Goal: Information Seeking & Learning: Find specific fact

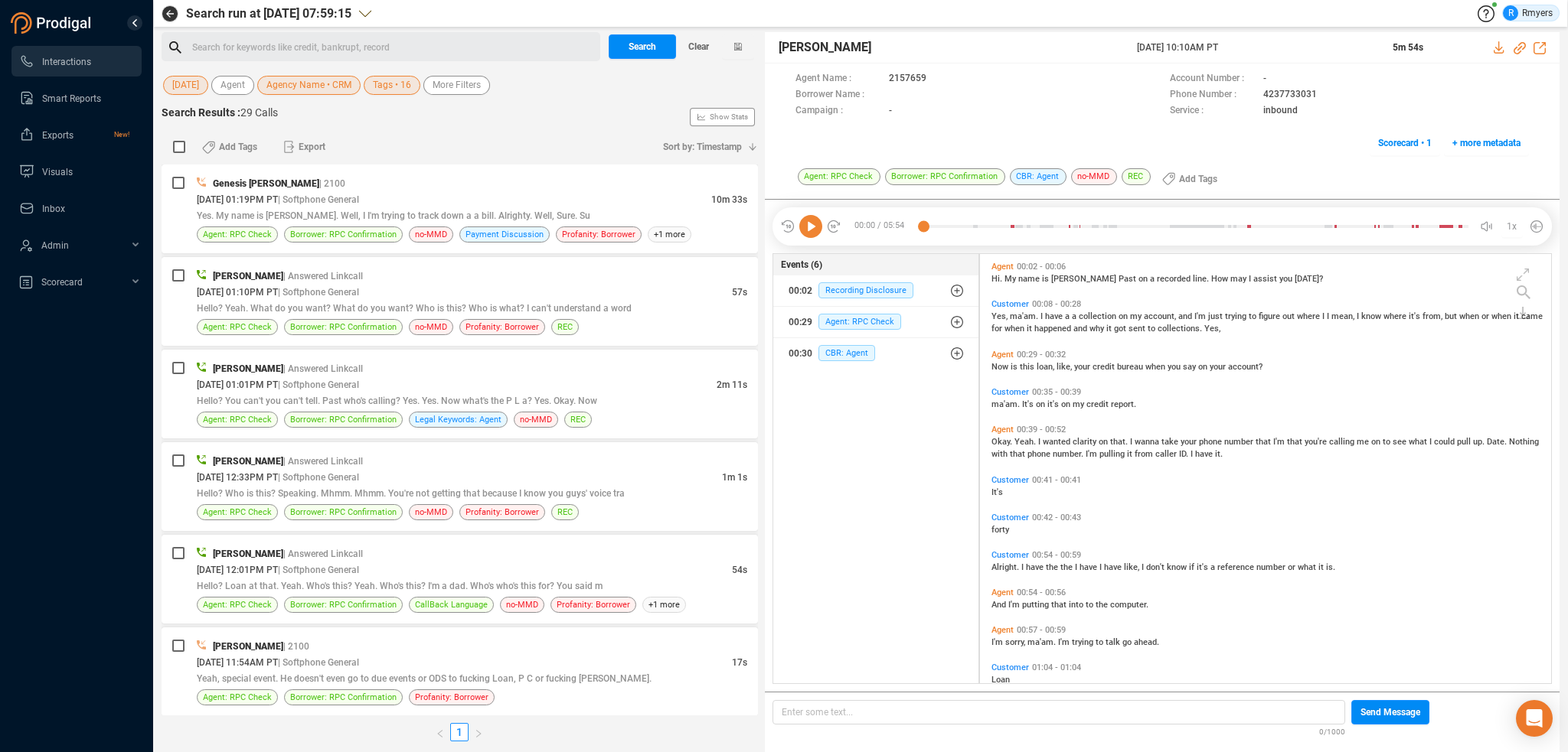
scroll to position [427, 564]
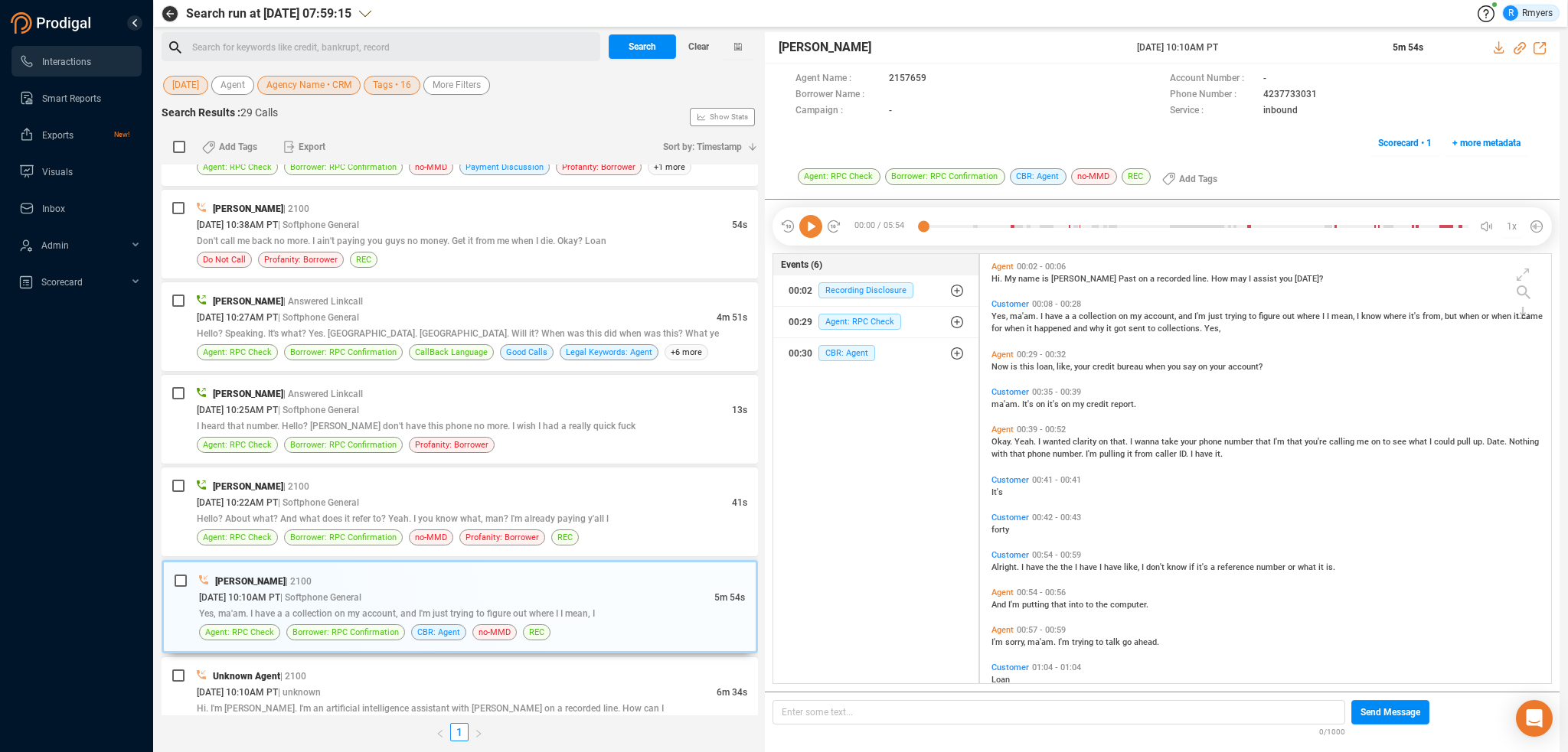
click at [812, 228] on icon at bounding box center [810, 226] width 23 height 23
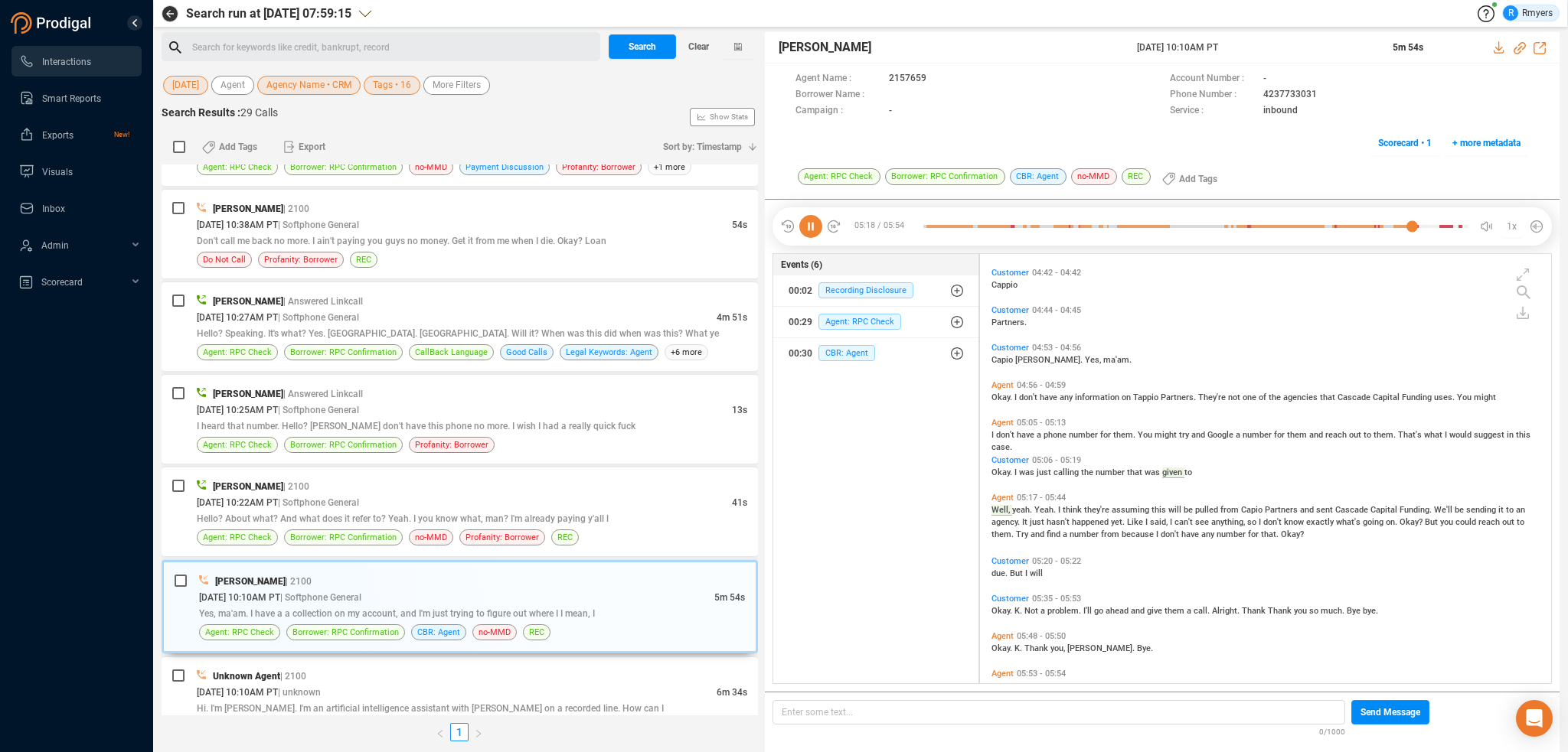
scroll to position [1617, 0]
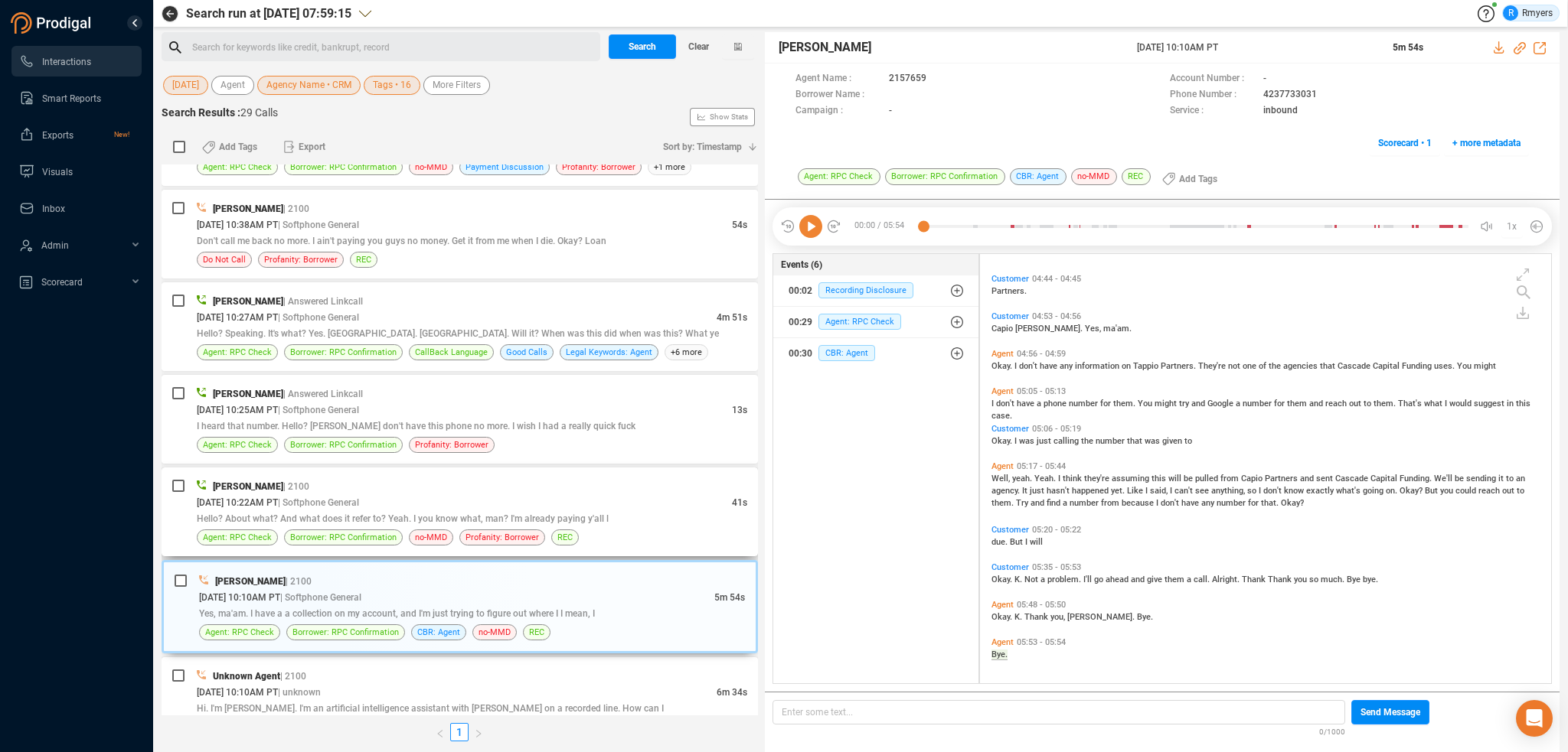
click at [465, 514] on span "Hello? About what? And what does it refer to? Yeah. I you know what, man? I'm a…" at bounding box center [402, 519] width 412 height 10
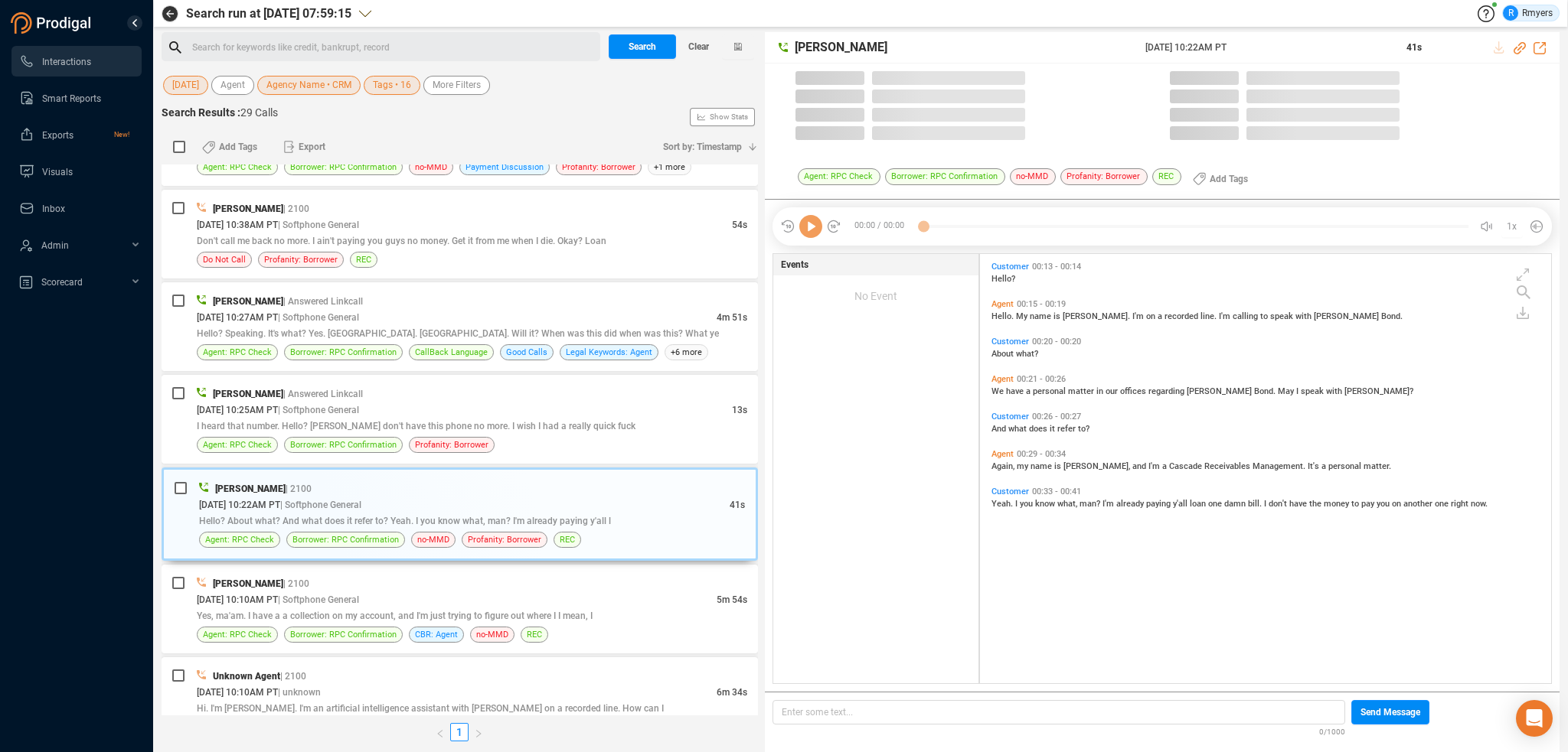
scroll to position [427, 564]
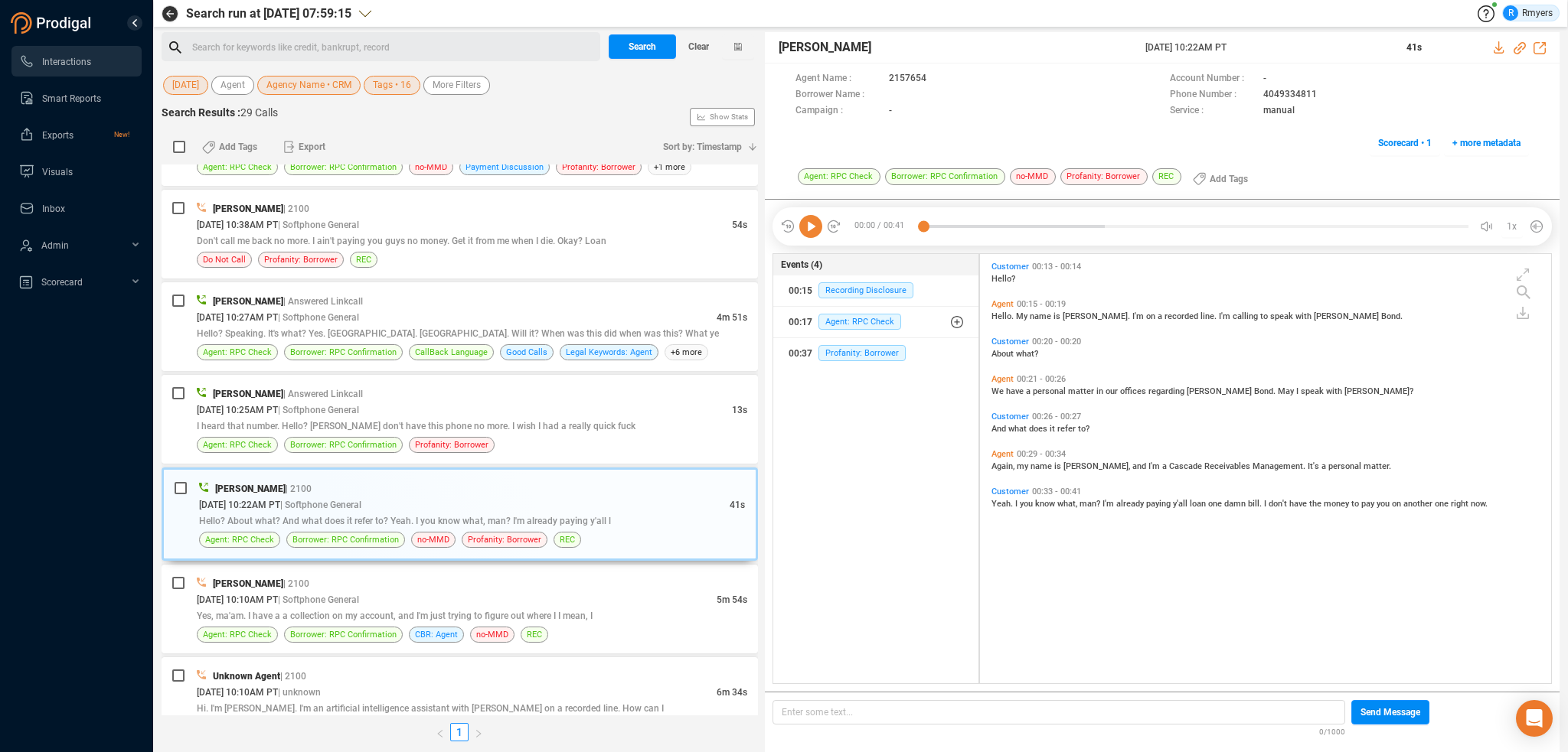
click at [811, 226] on icon at bounding box center [810, 226] width 23 height 23
click at [355, 422] on span "I heard that number. Hello? [PERSON_NAME] don't have this phone no more. I wish…" at bounding box center [416, 426] width 439 height 10
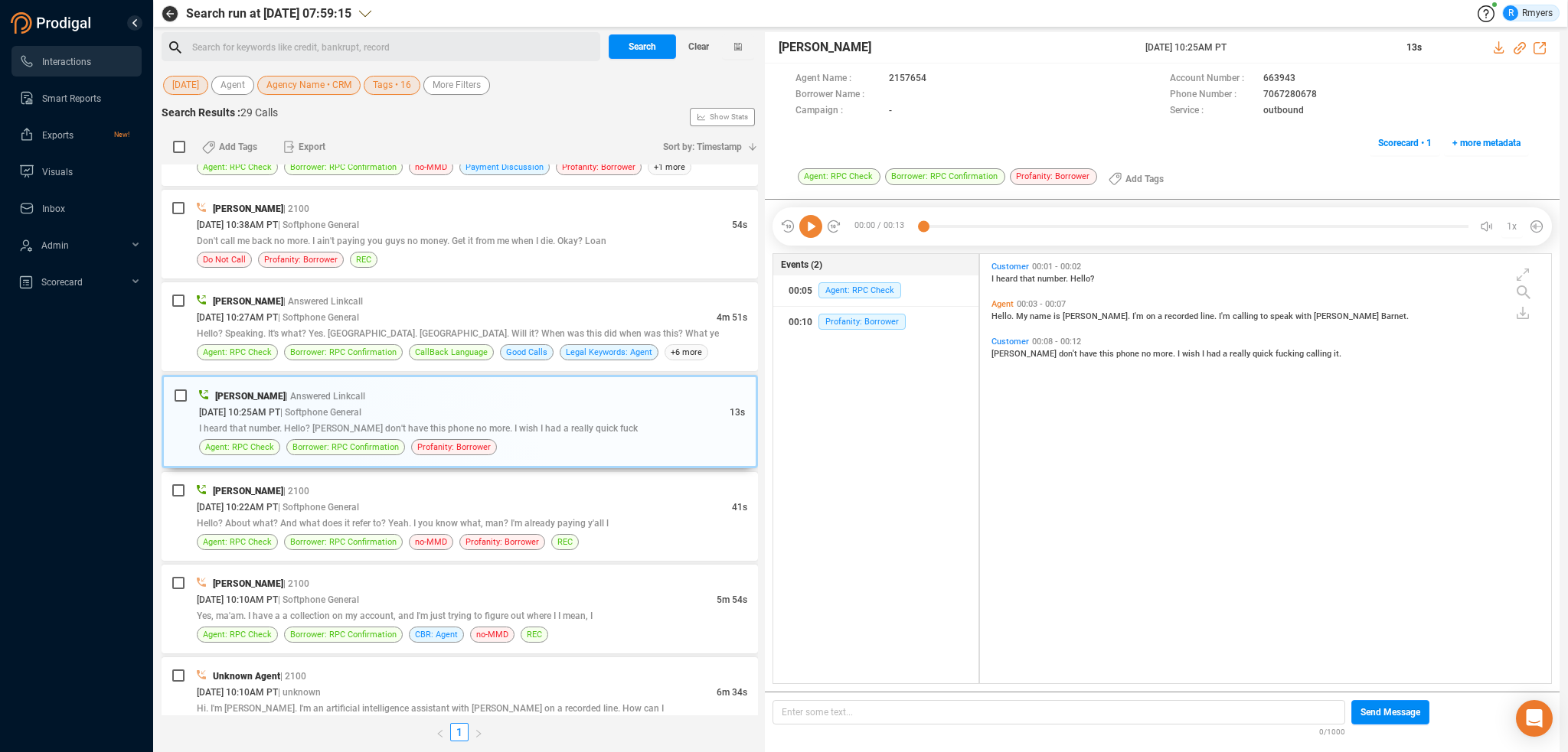
click at [806, 228] on icon at bounding box center [810, 226] width 23 height 23
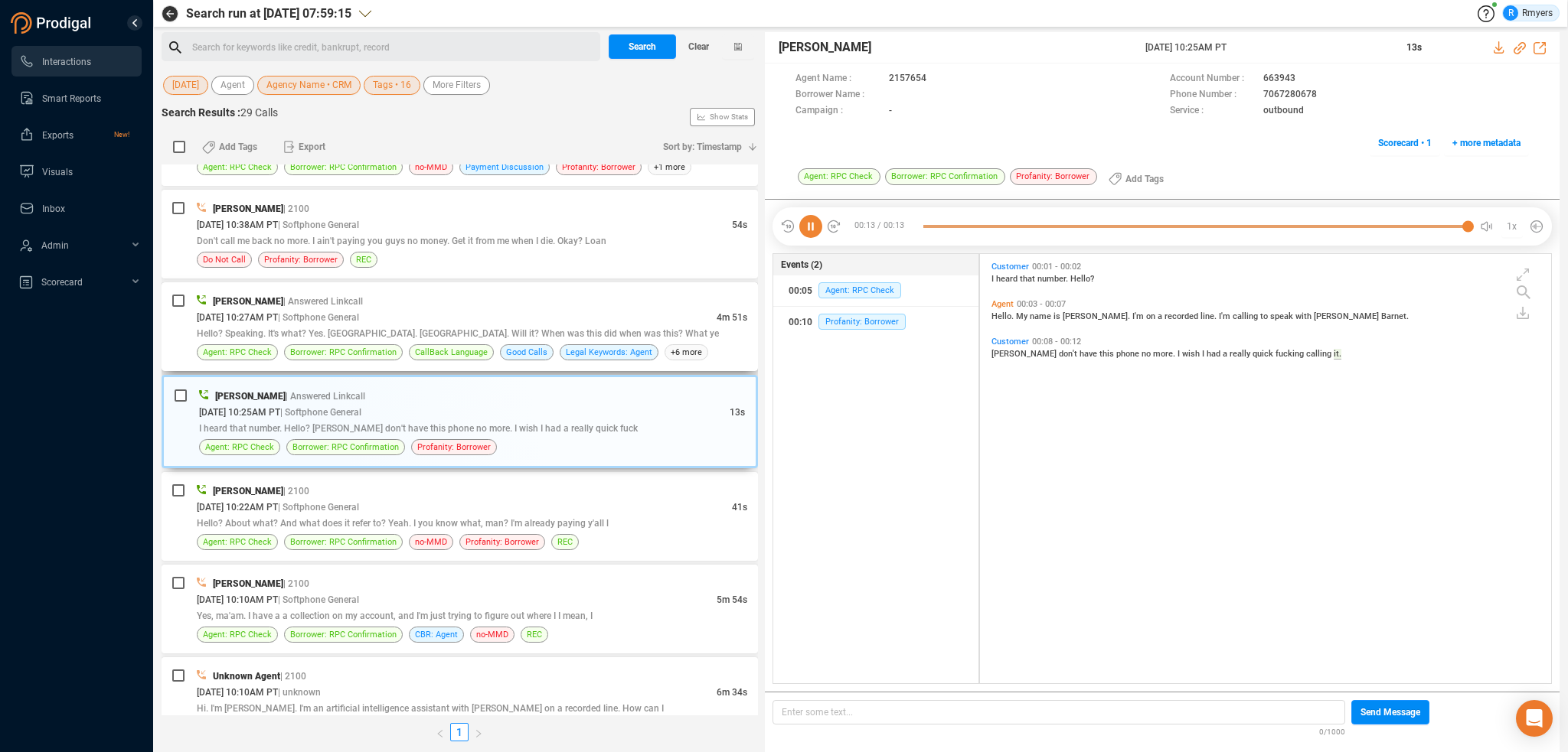
click at [469, 331] on span "Hello? Speaking. It's what? Yes. [GEOGRAPHIC_DATA]. [GEOGRAPHIC_DATA]. Will it?…" at bounding box center [458, 333] width 522 height 10
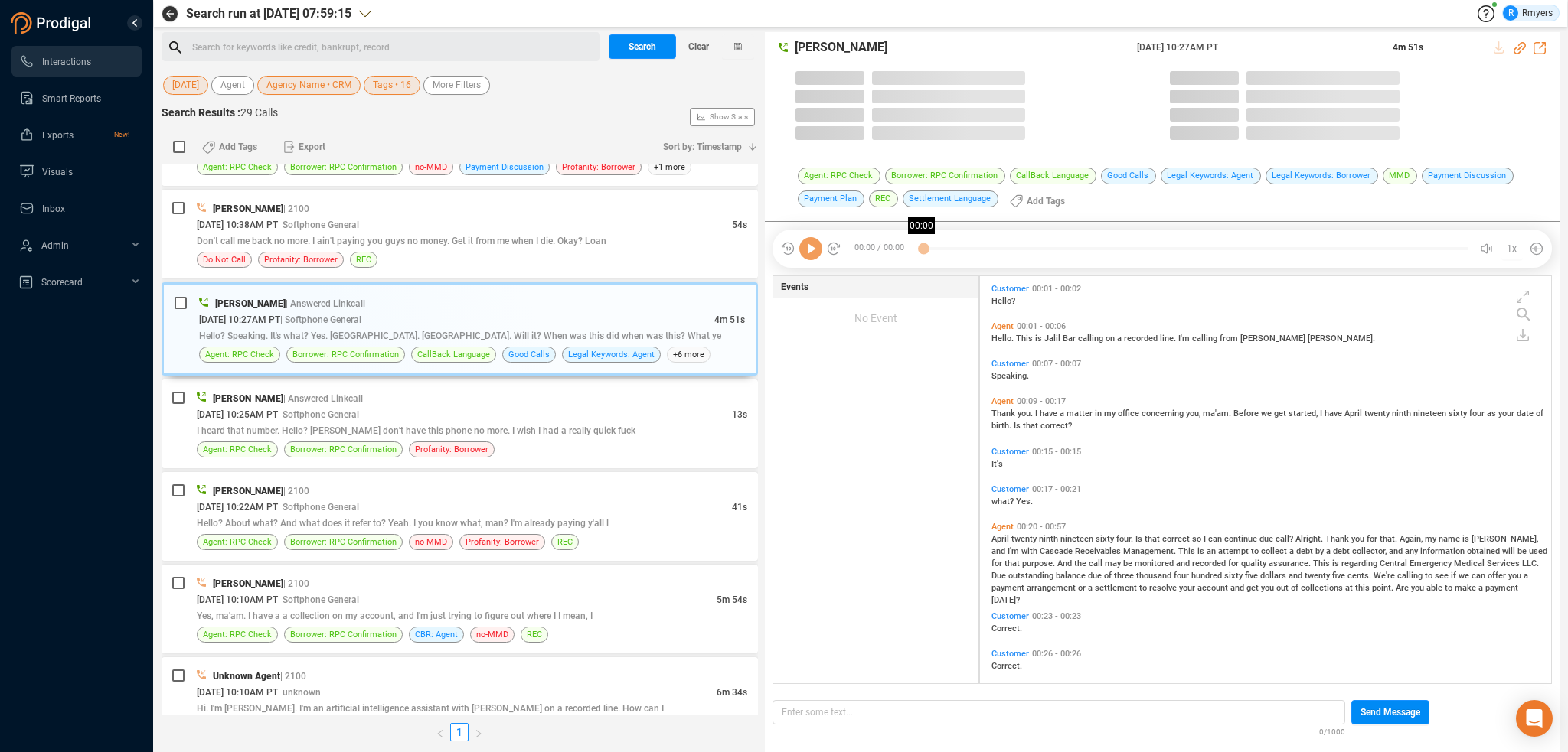
scroll to position [405, 564]
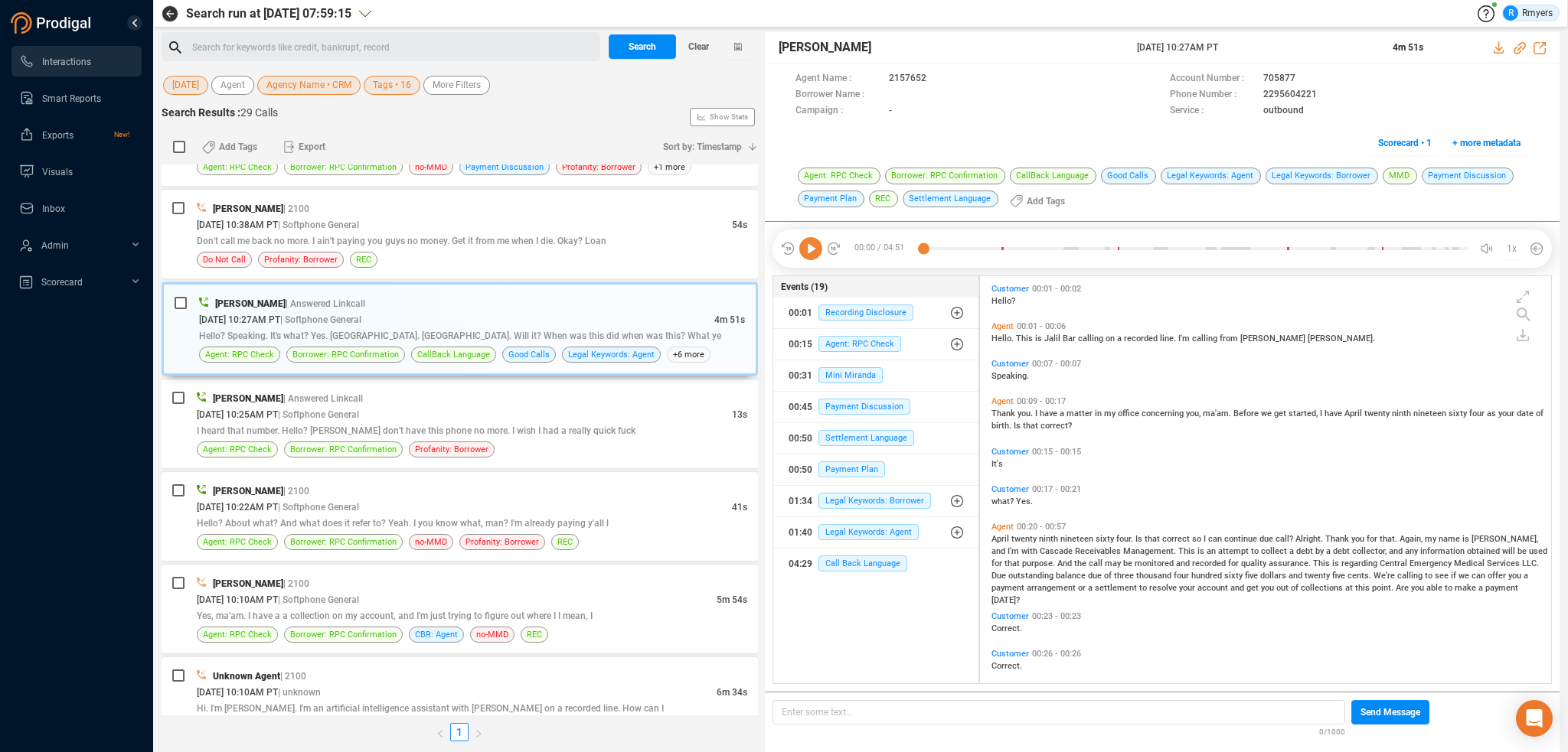
click at [806, 250] on icon at bounding box center [810, 248] width 23 height 23
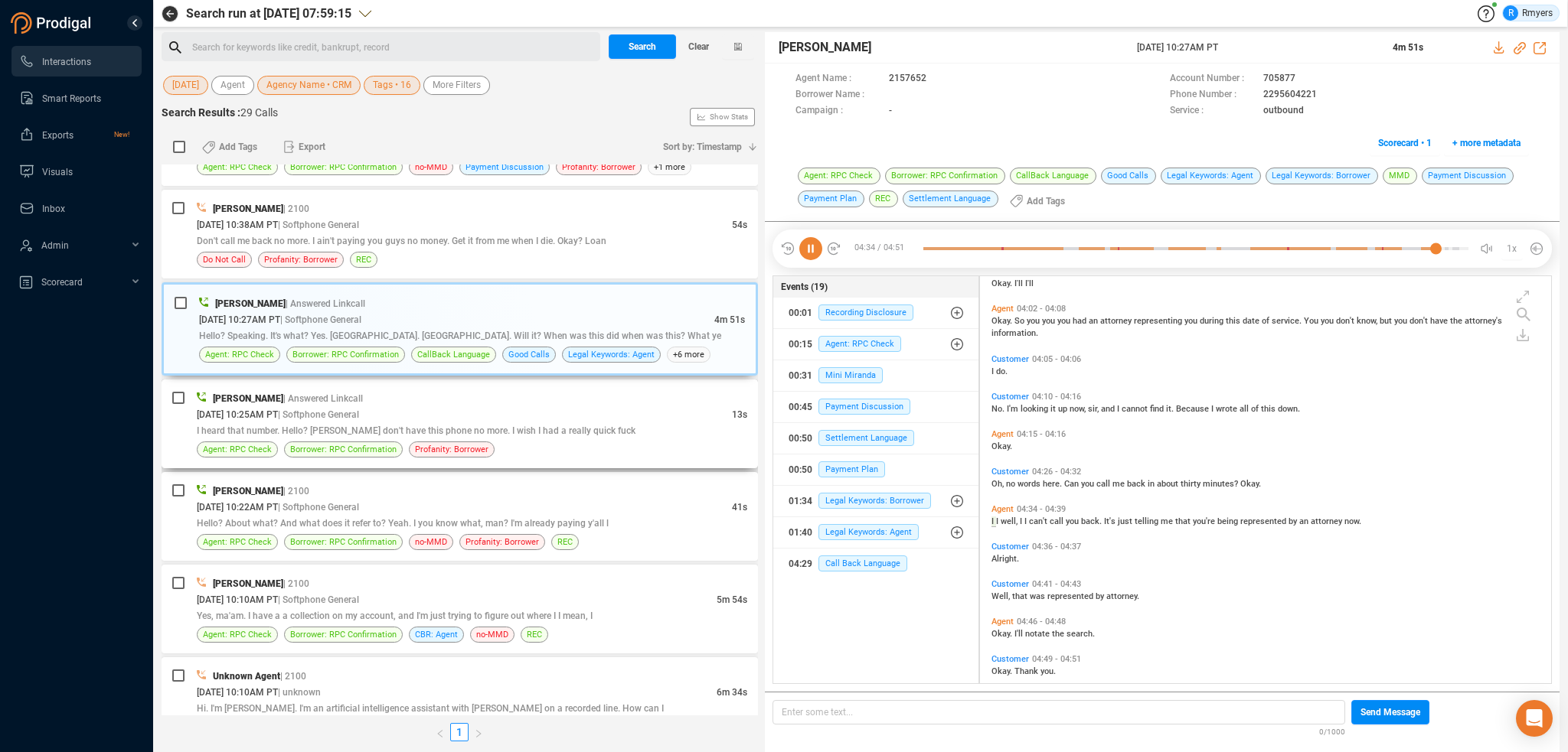
scroll to position [1451, 0]
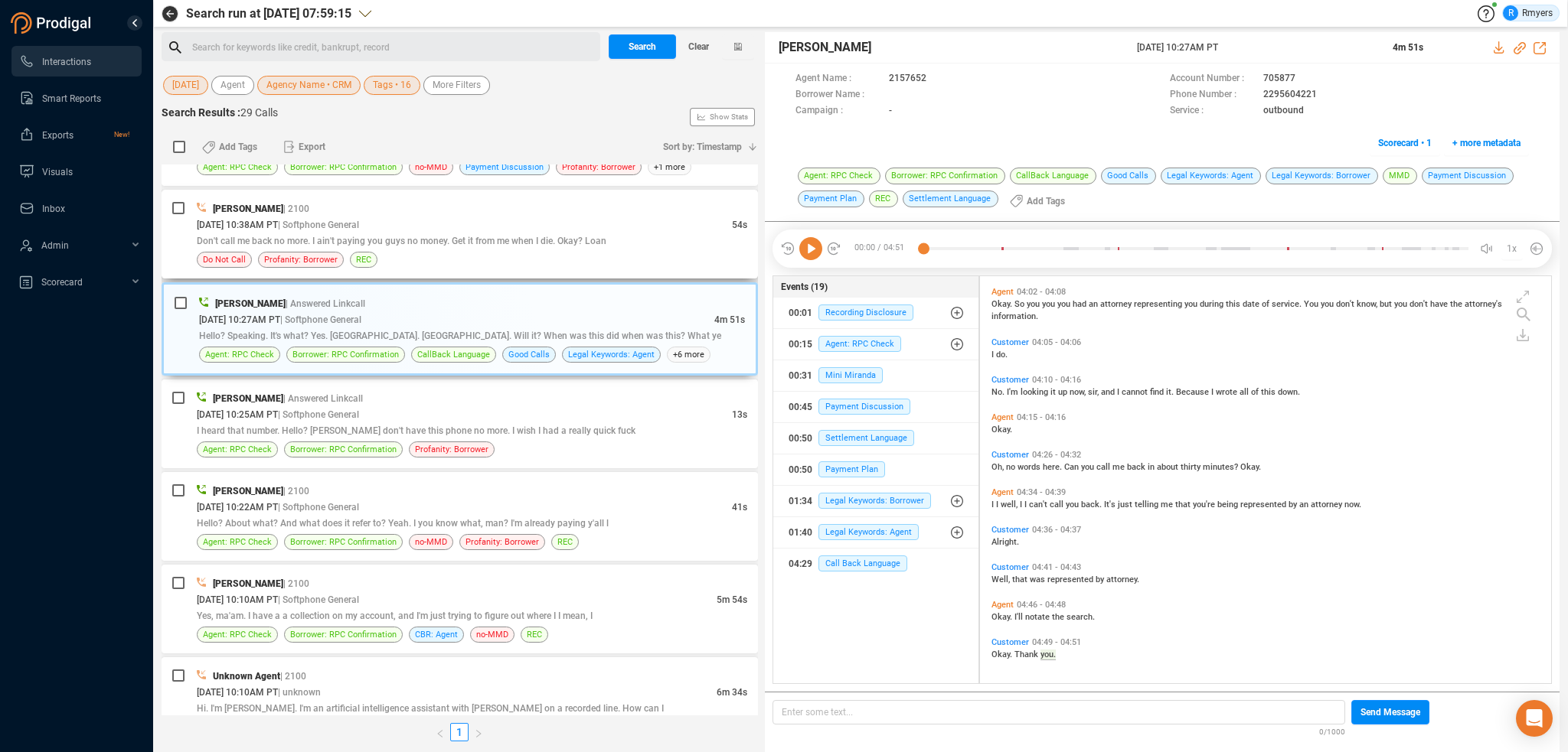
click at [640, 234] on div "Don't call me back no more. I ain't paying you guys no money. Get it from me wh…" at bounding box center [472, 240] width 550 height 16
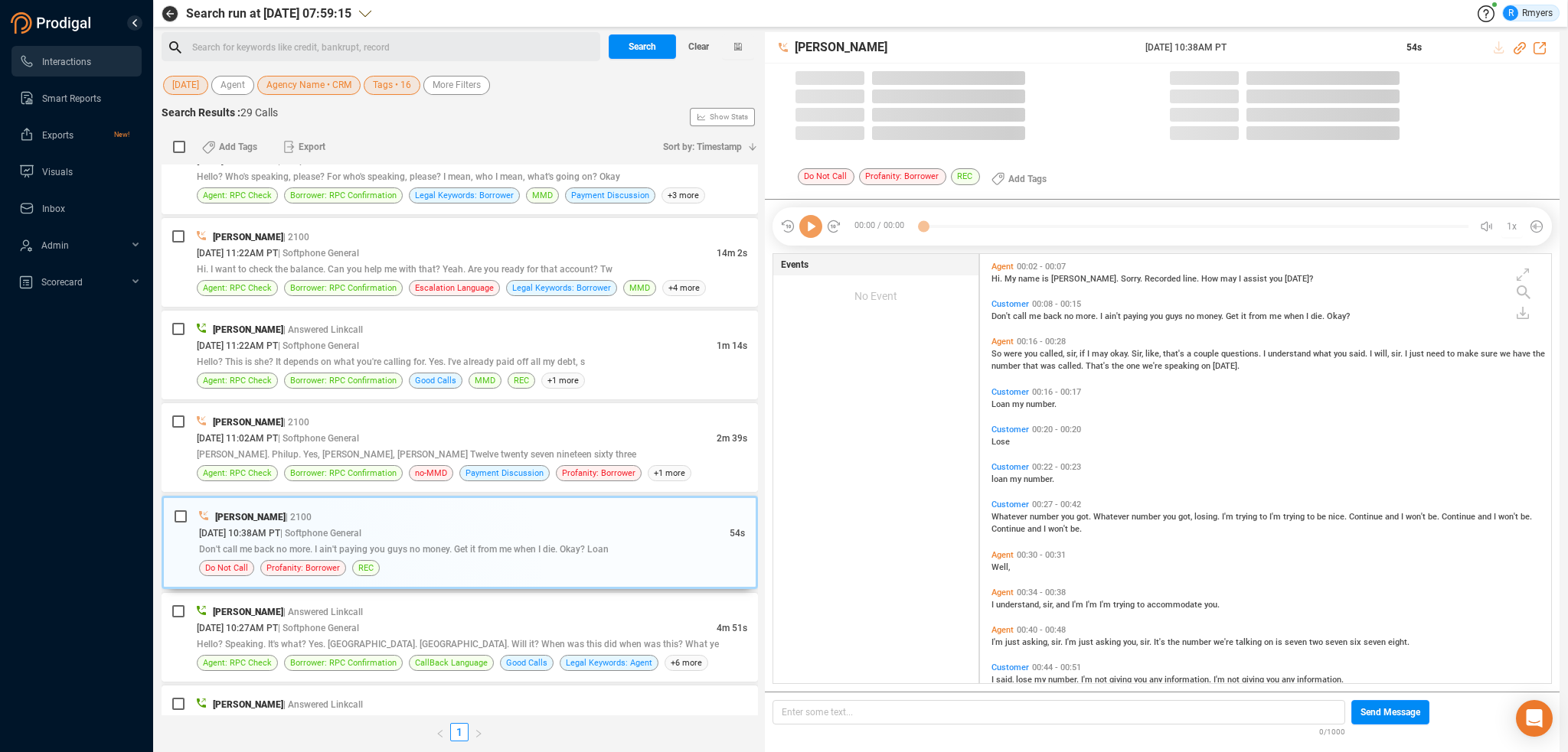
scroll to position [427, 564]
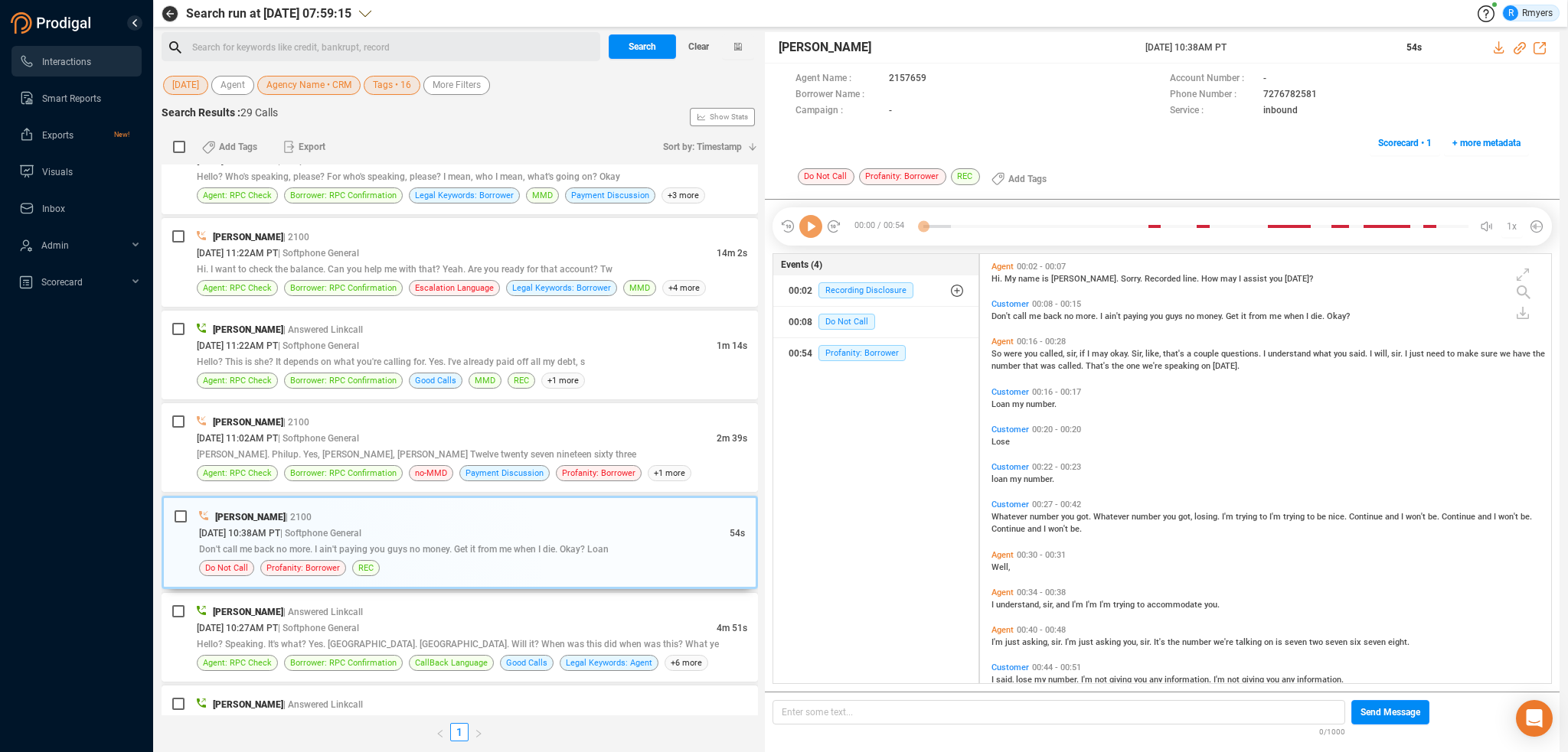
click at [811, 229] on icon at bounding box center [810, 226] width 23 height 23
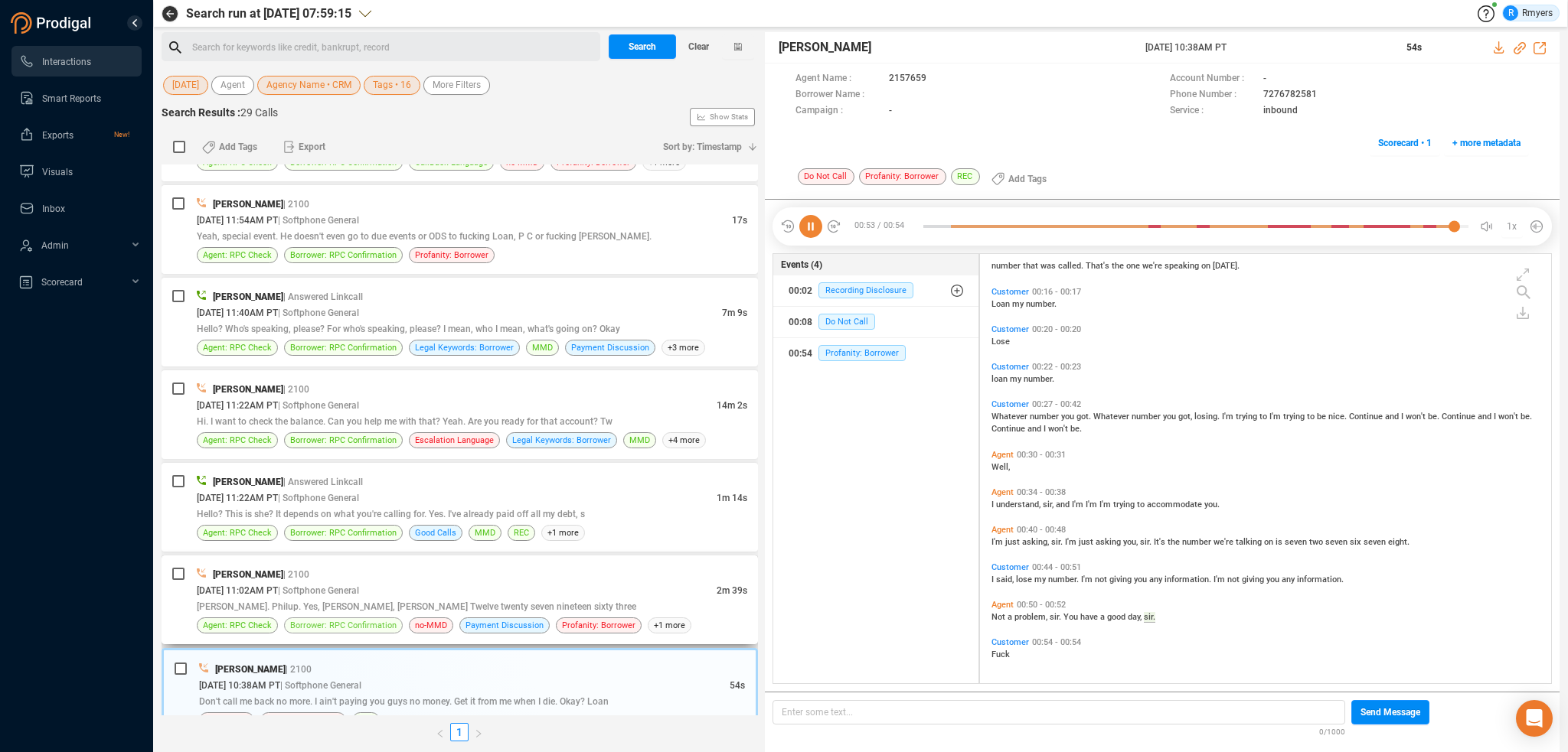
scroll to position [442, 0]
drag, startPoint x: 335, startPoint y: 597, endPoint x: 354, endPoint y: 610, distance: 23.0
click at [335, 599] on div "[PERSON_NAME]. Philup. Yes, [PERSON_NAME], [PERSON_NAME] Twelve twenty seven ni…" at bounding box center [472, 607] width 550 height 16
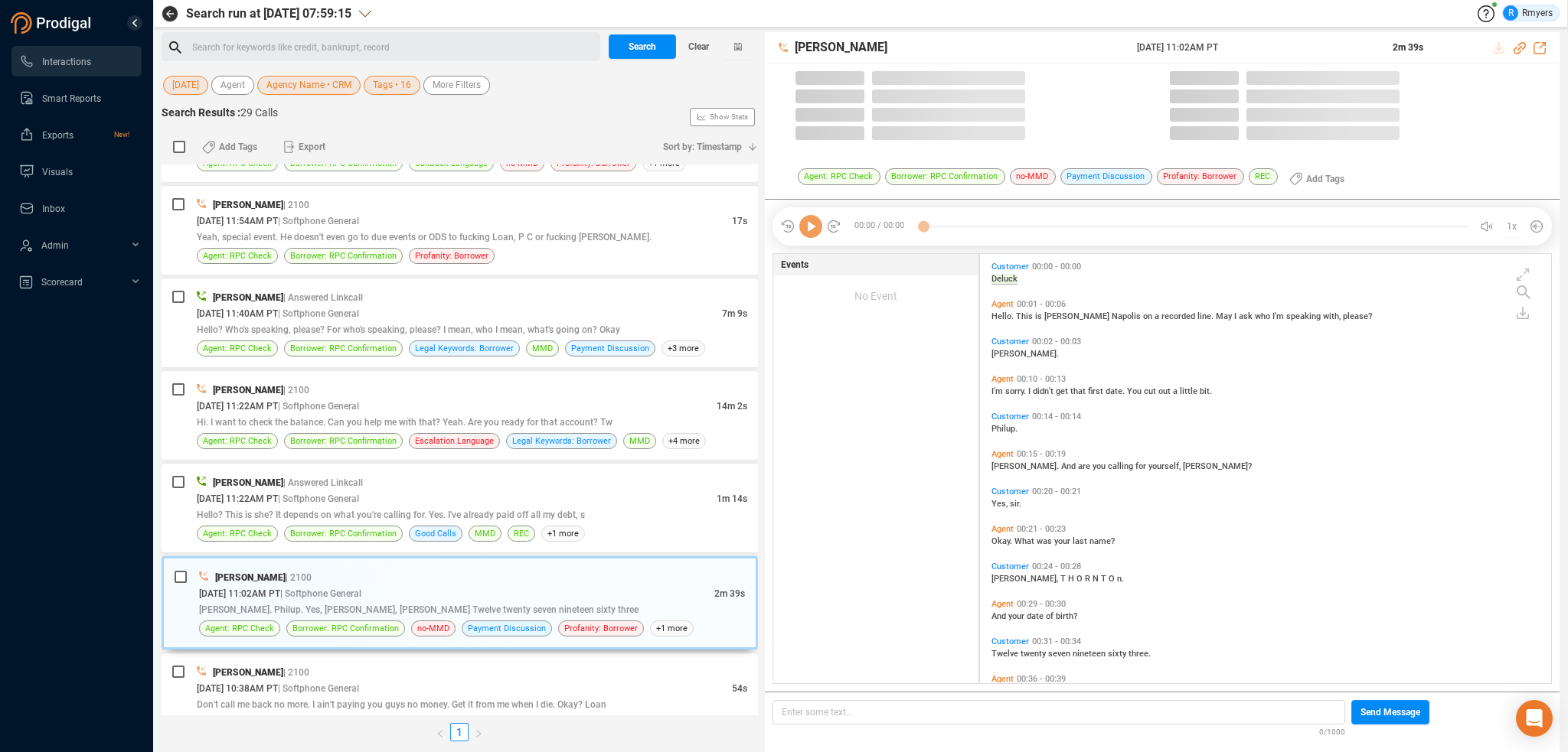
scroll to position [427, 564]
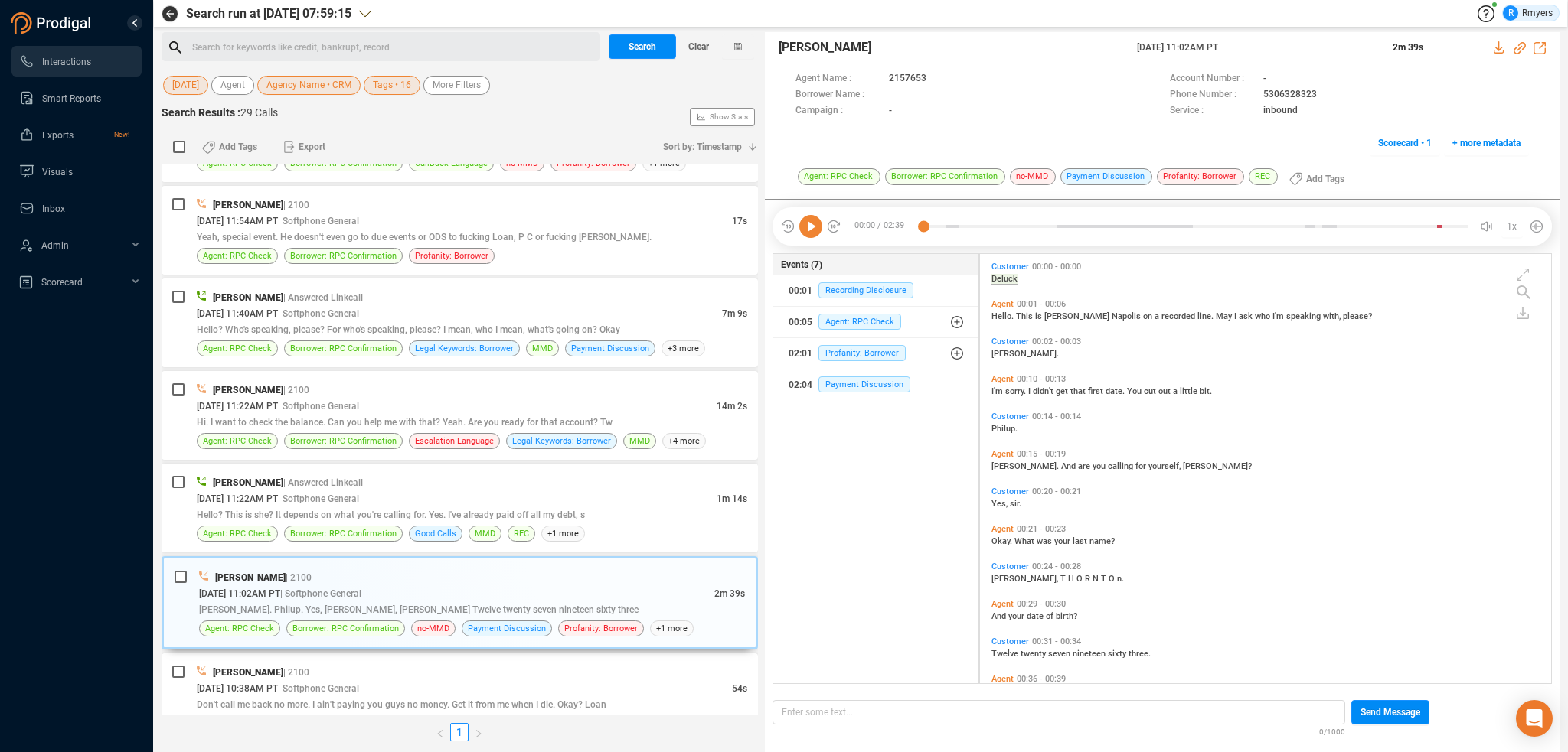
click at [810, 233] on icon at bounding box center [810, 226] width 23 height 23
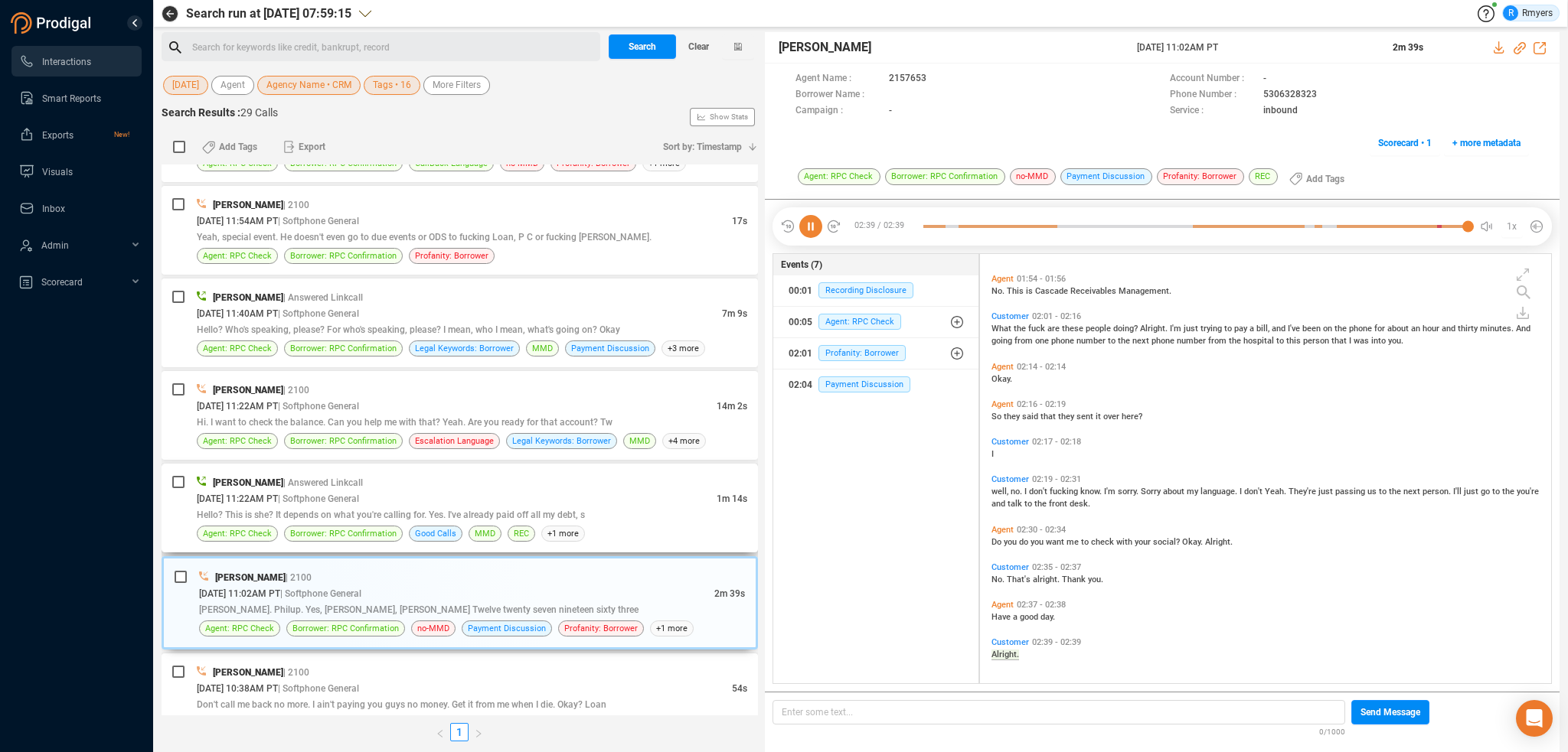
scroll to position [0, 0]
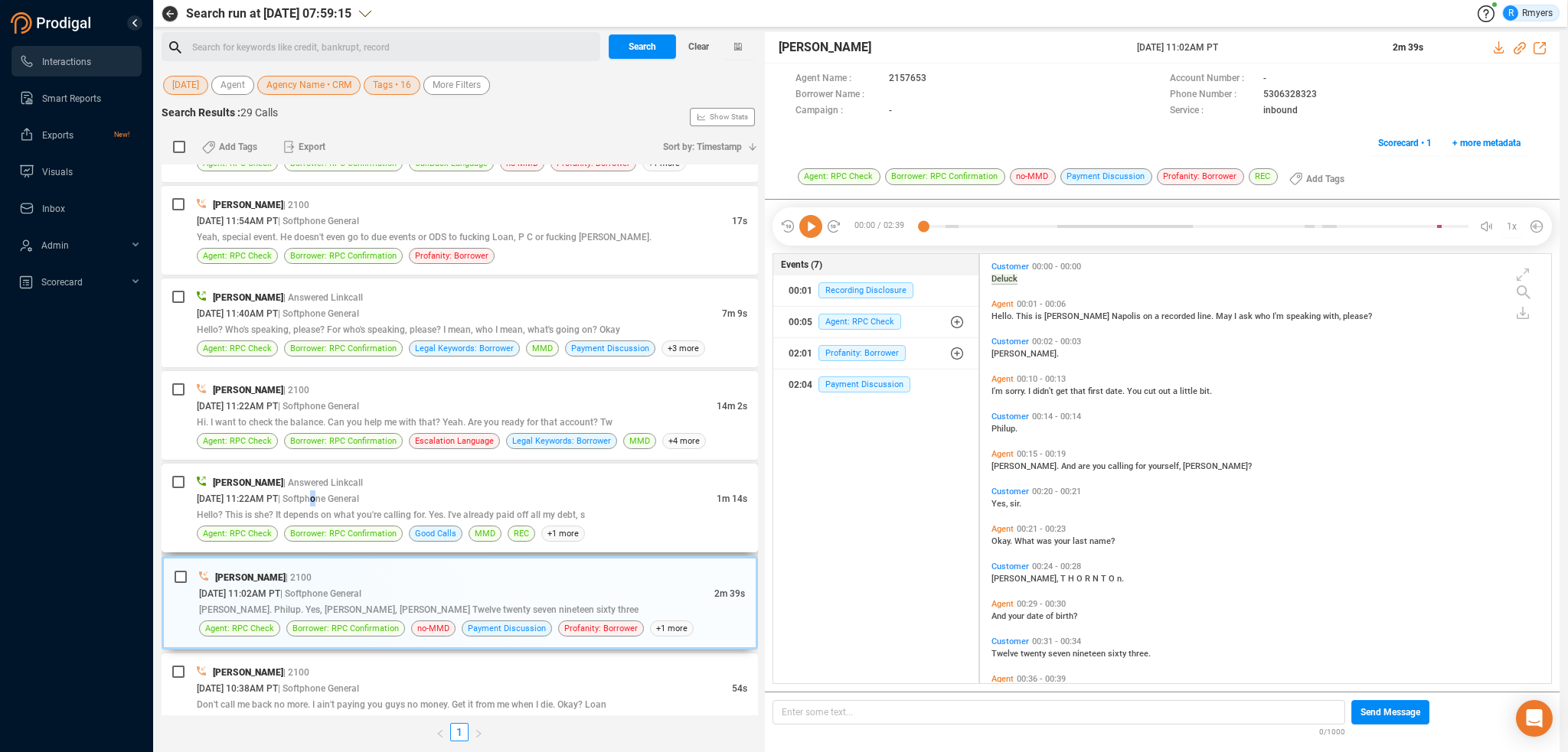
click at [342, 504] on div "[PERSON_NAME] | Answered Linkcall [DATE] 11:22AM PT | Softphone General 1m 14s …" at bounding box center [472, 508] width 550 height 68
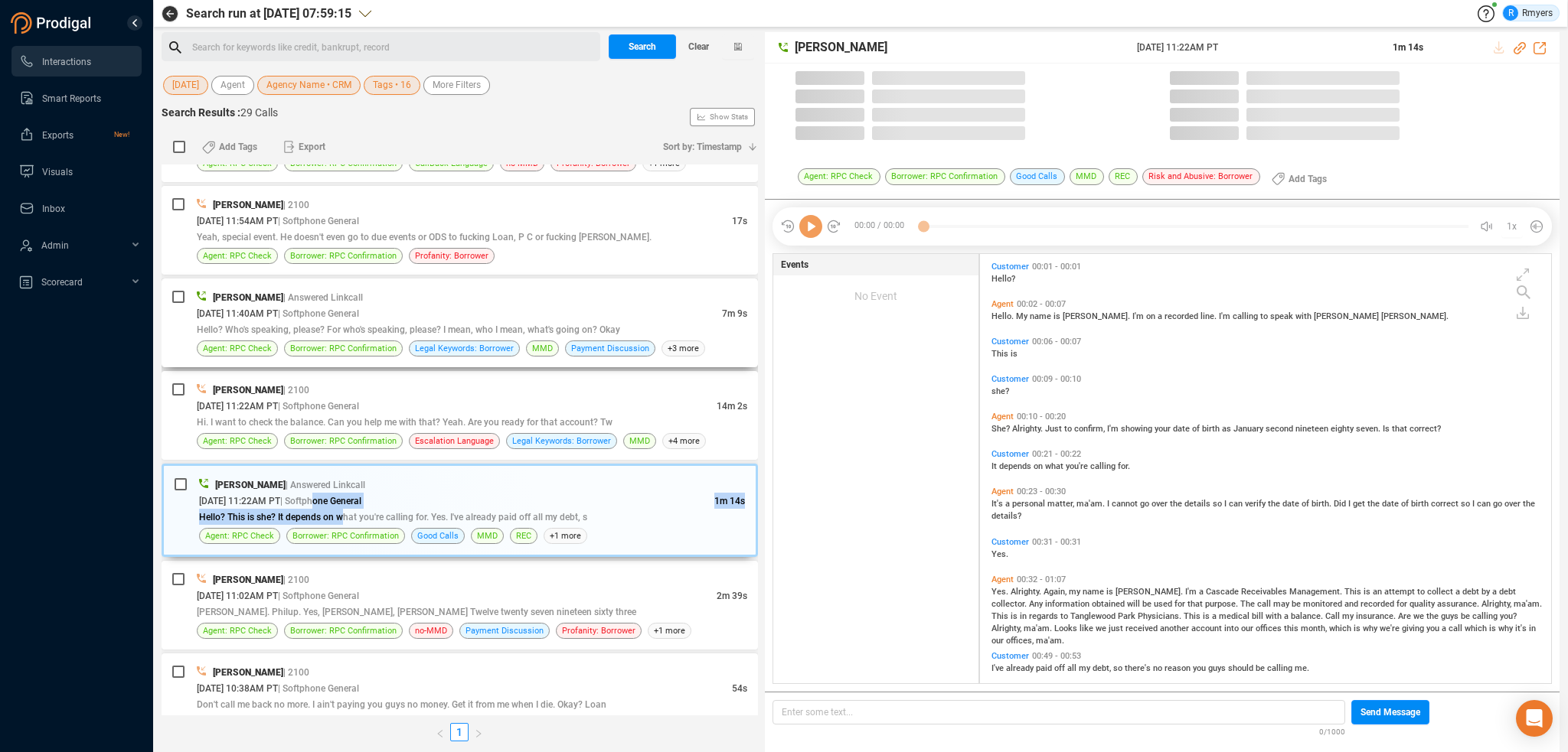
scroll to position [427, 564]
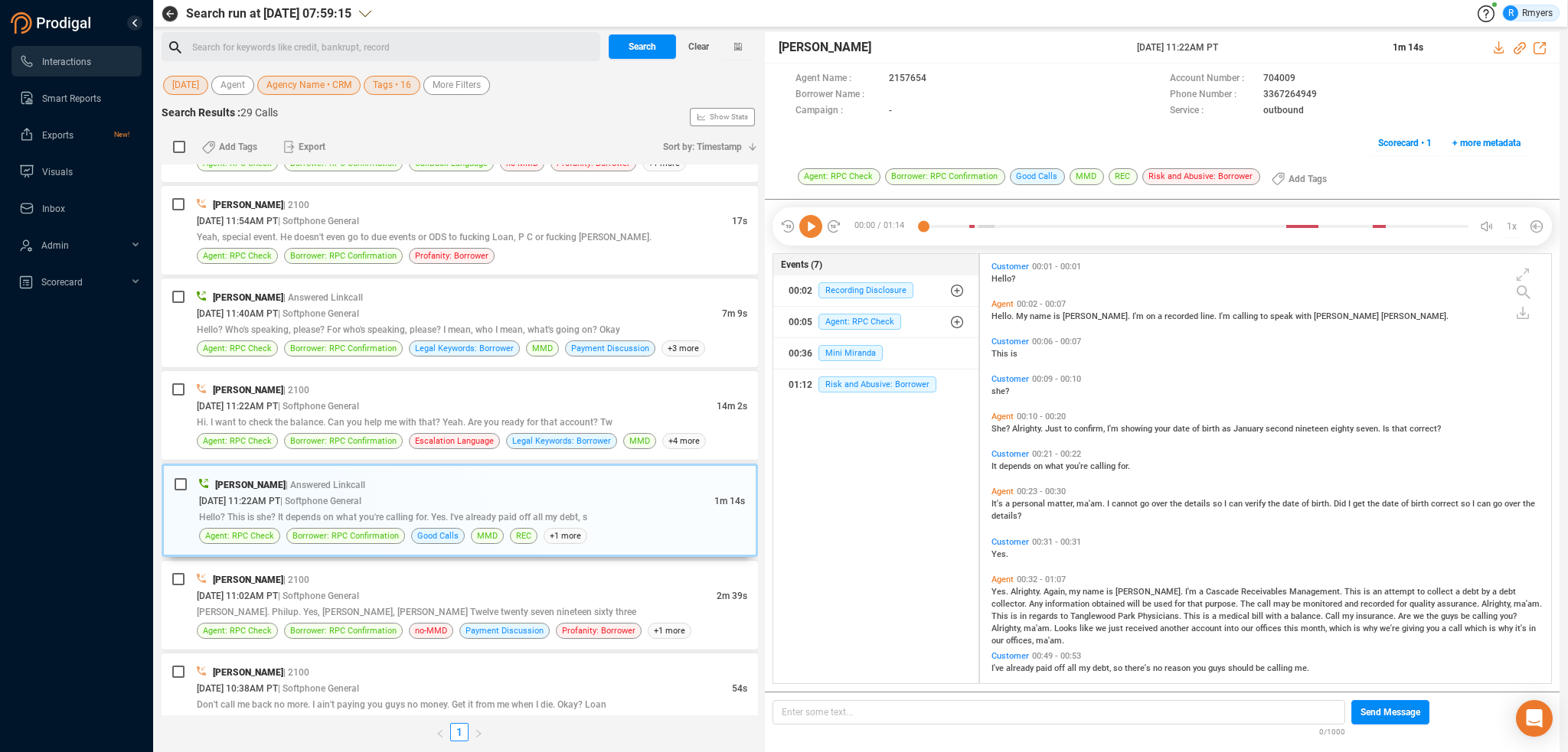
click at [810, 233] on icon at bounding box center [810, 226] width 23 height 23
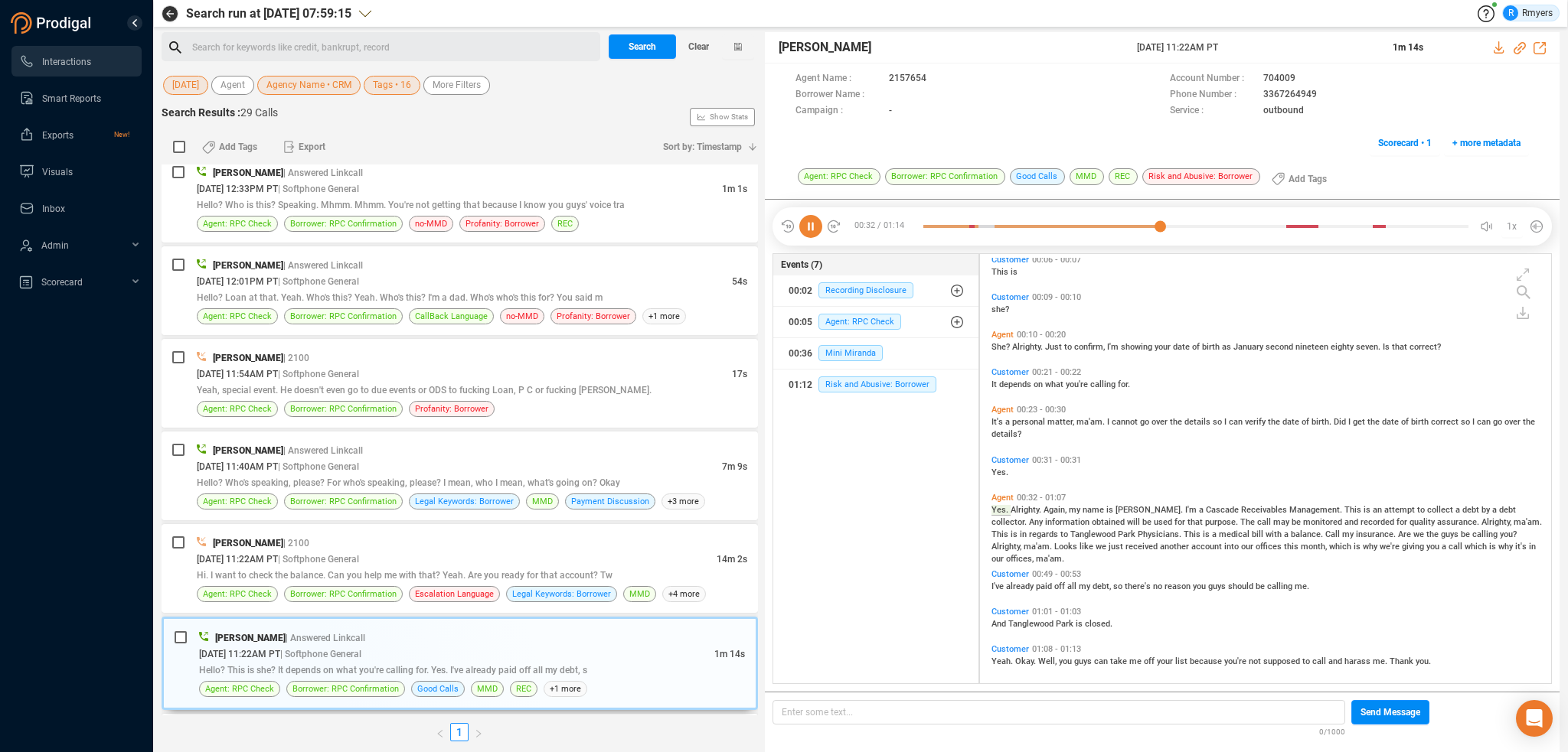
scroll to position [126, 0]
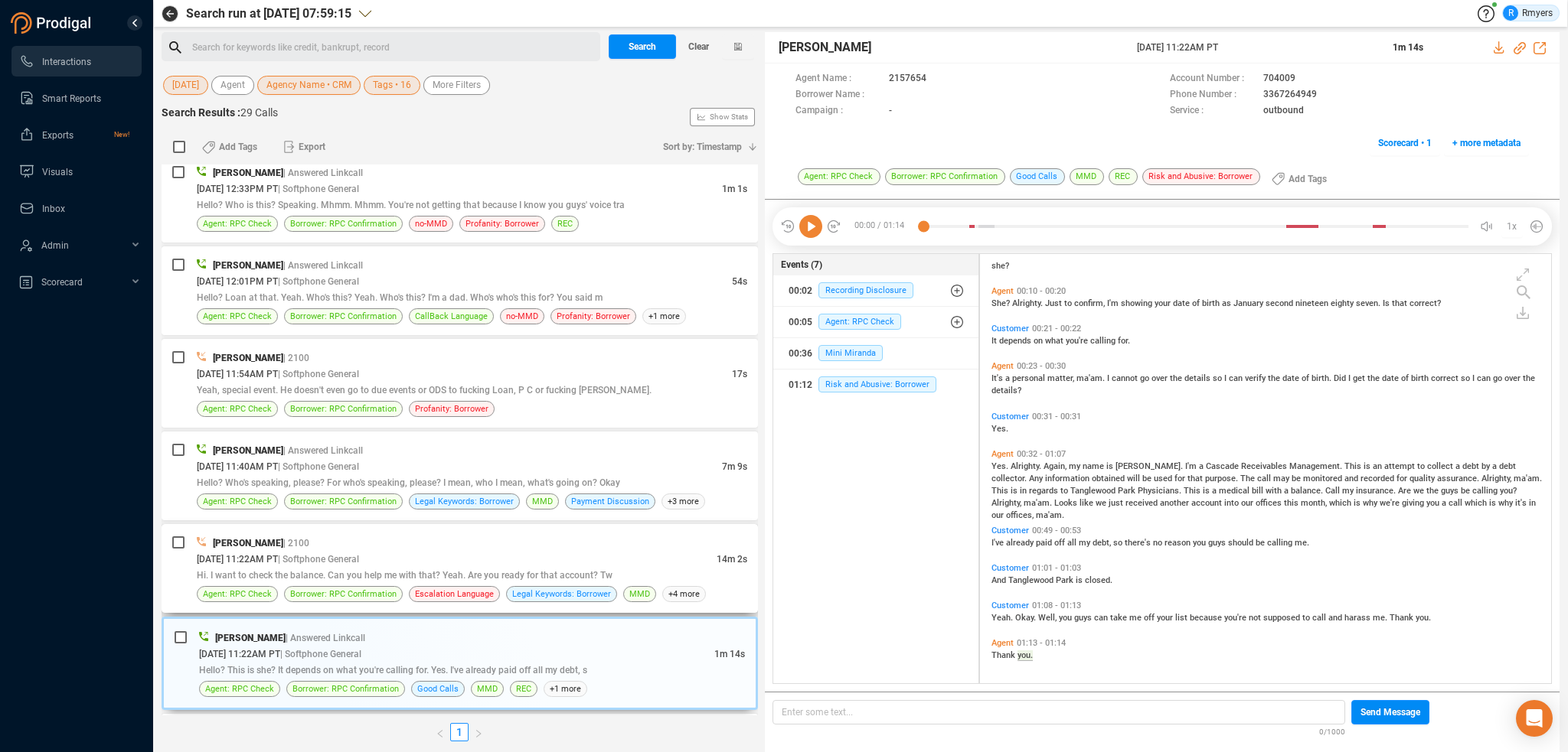
click at [348, 539] on div "[PERSON_NAME] | 2100" at bounding box center [472, 543] width 550 height 16
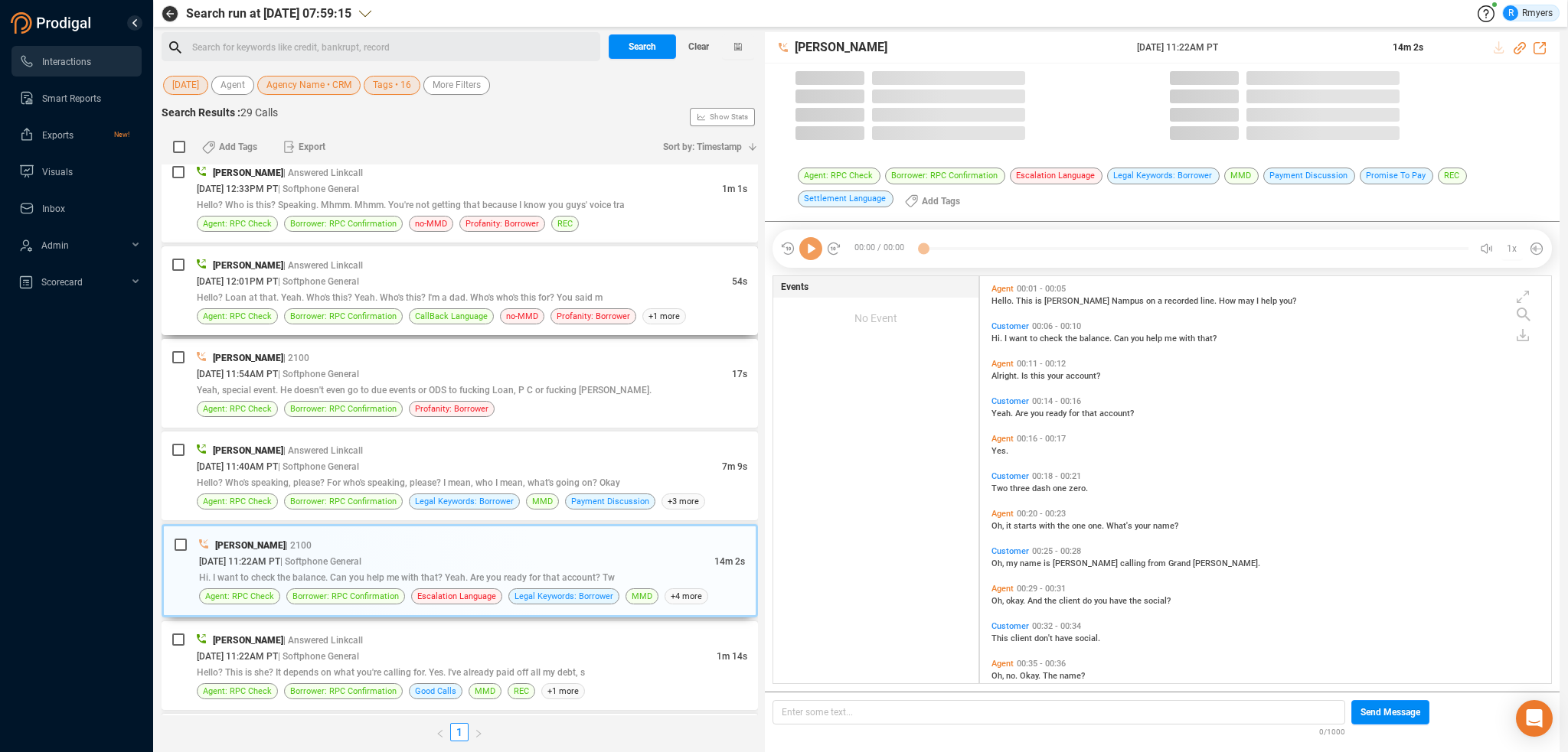
scroll to position [405, 564]
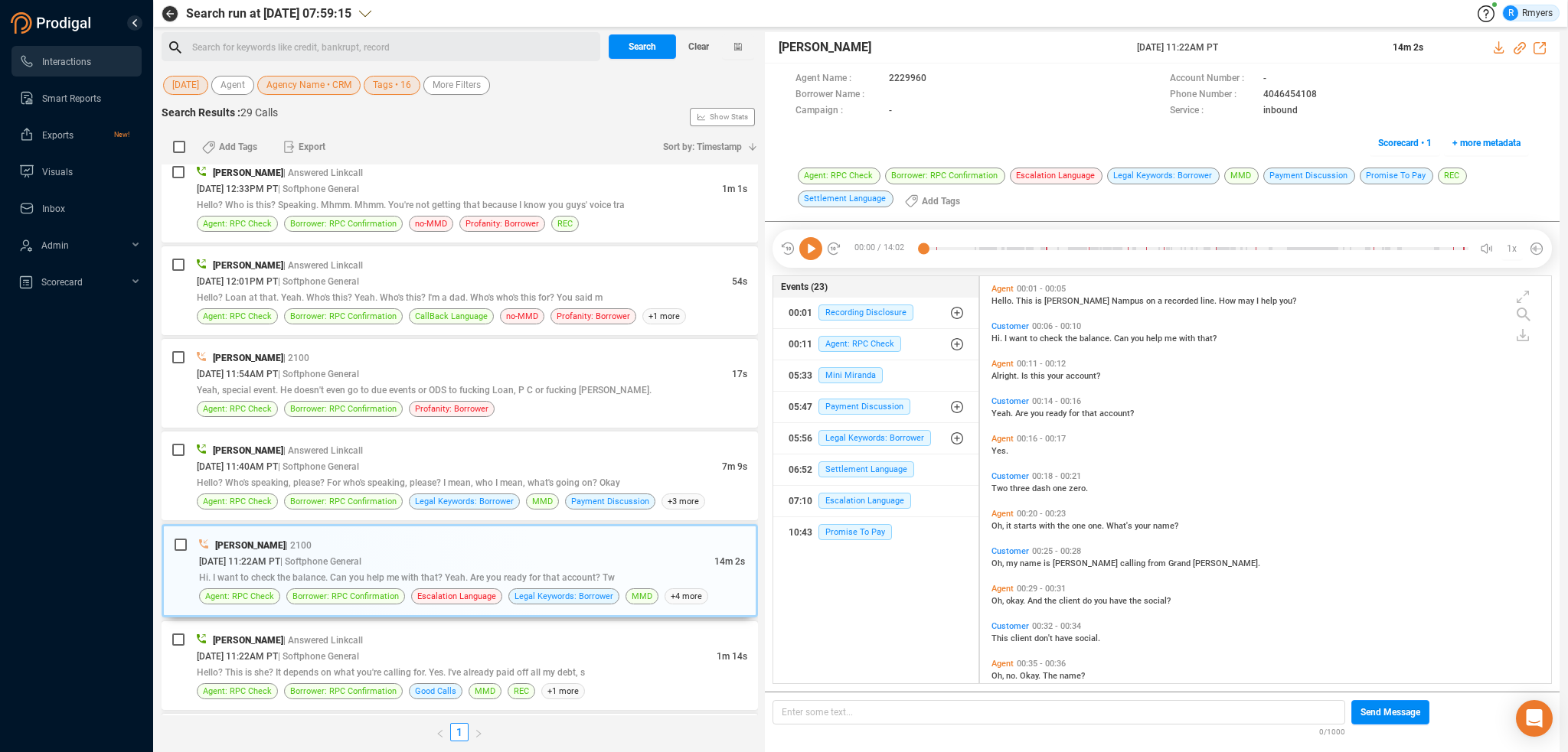
click at [814, 255] on icon at bounding box center [810, 248] width 23 height 23
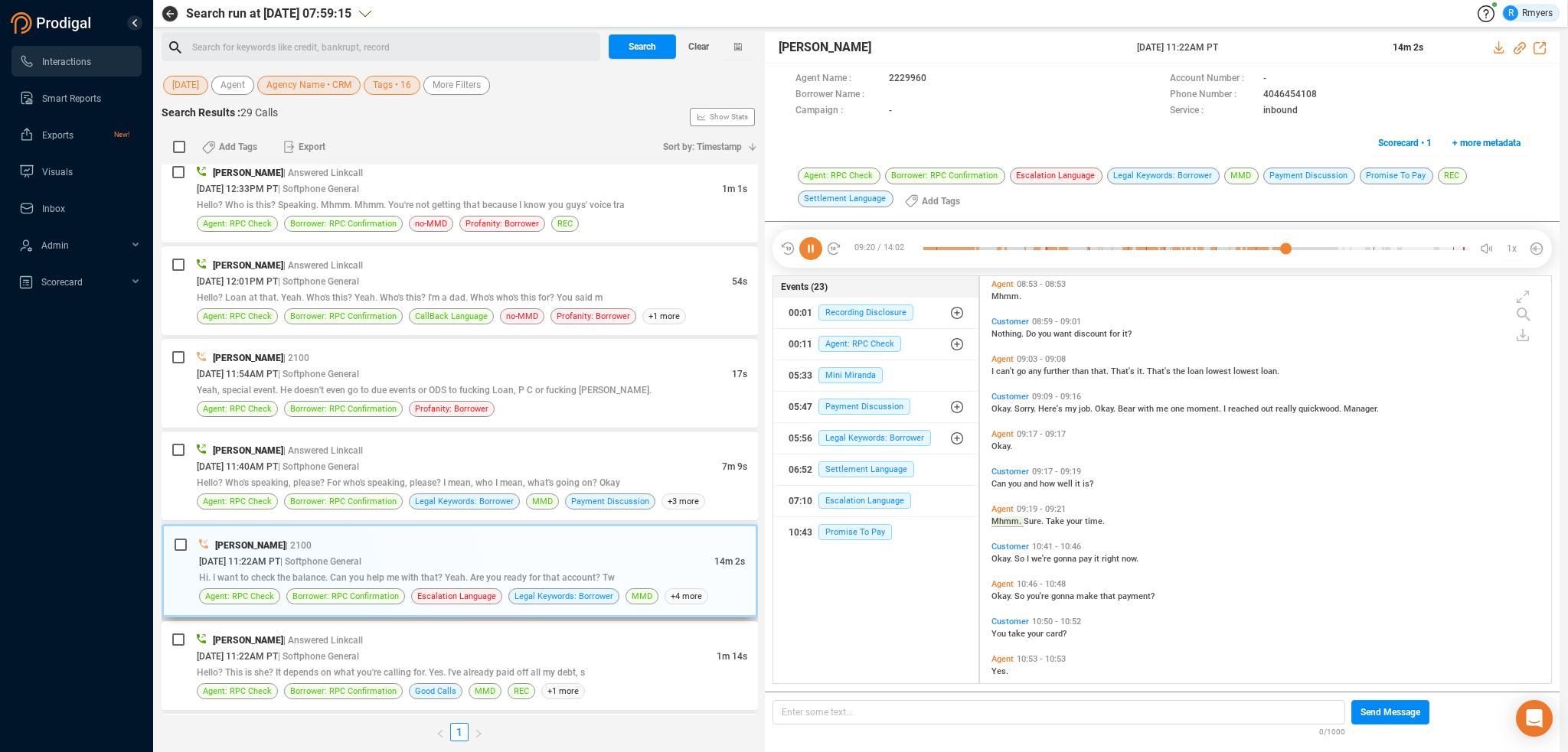
scroll to position [3119, 0]
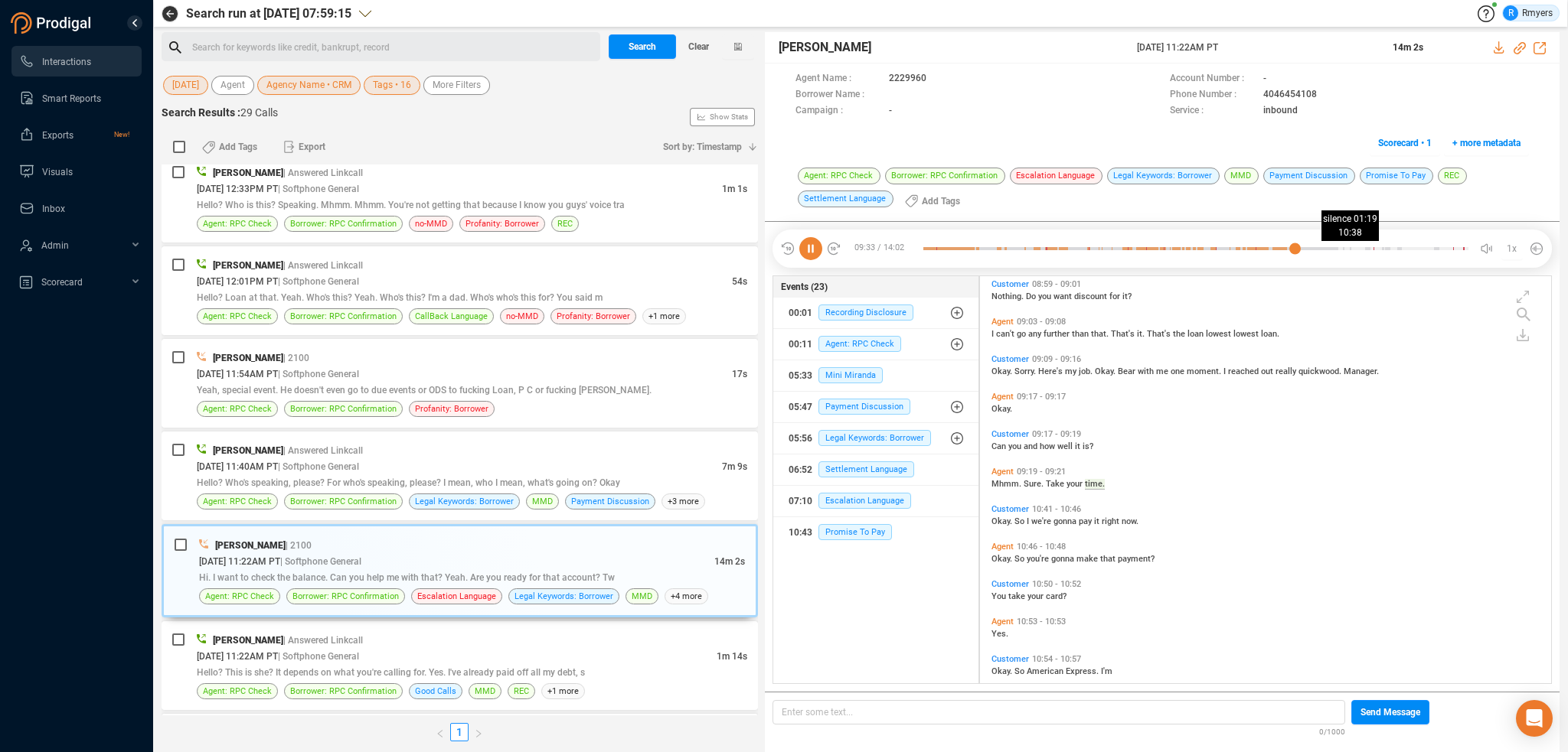
click at [1335, 245] on div at bounding box center [1195, 248] width 545 height 23
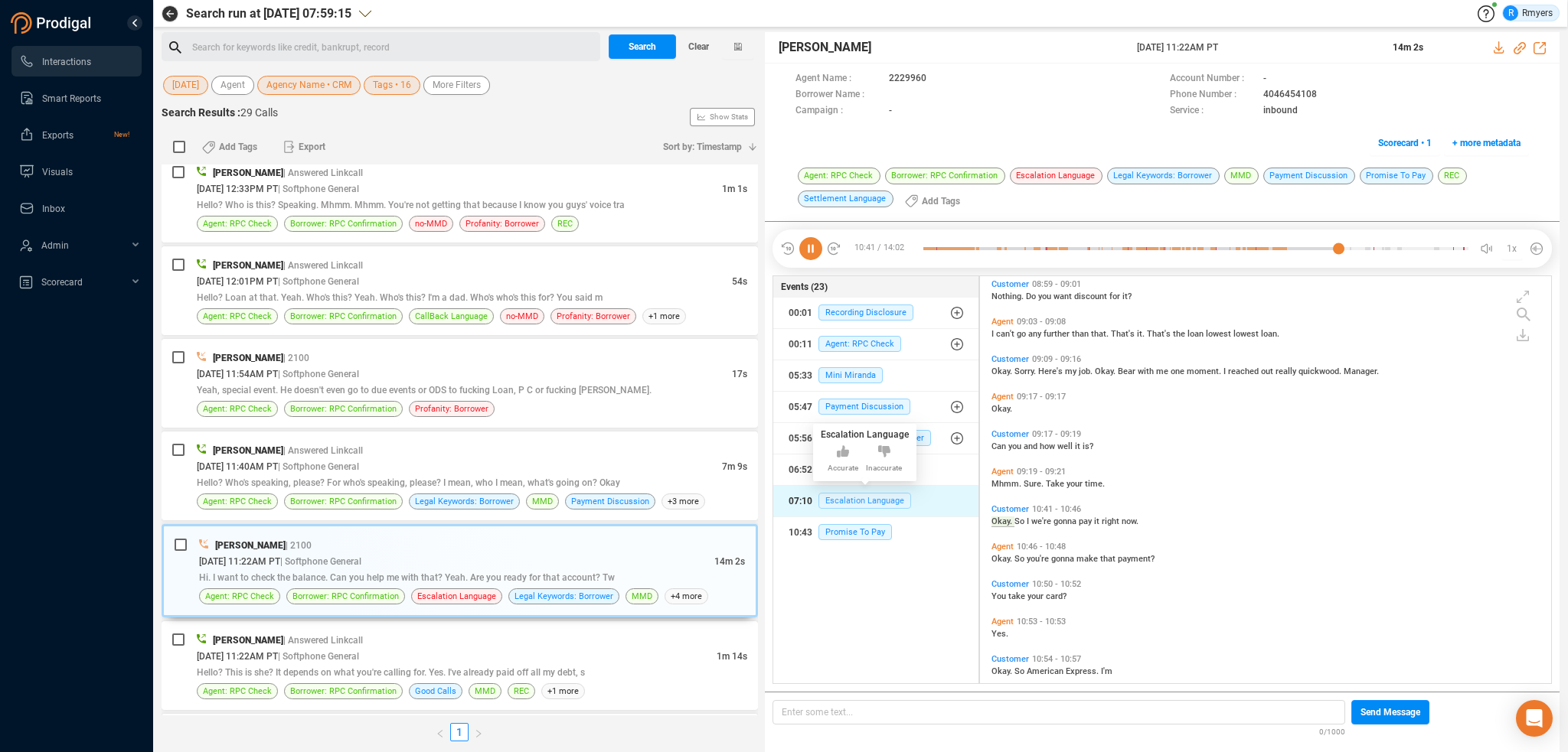
scroll to position [3156, 0]
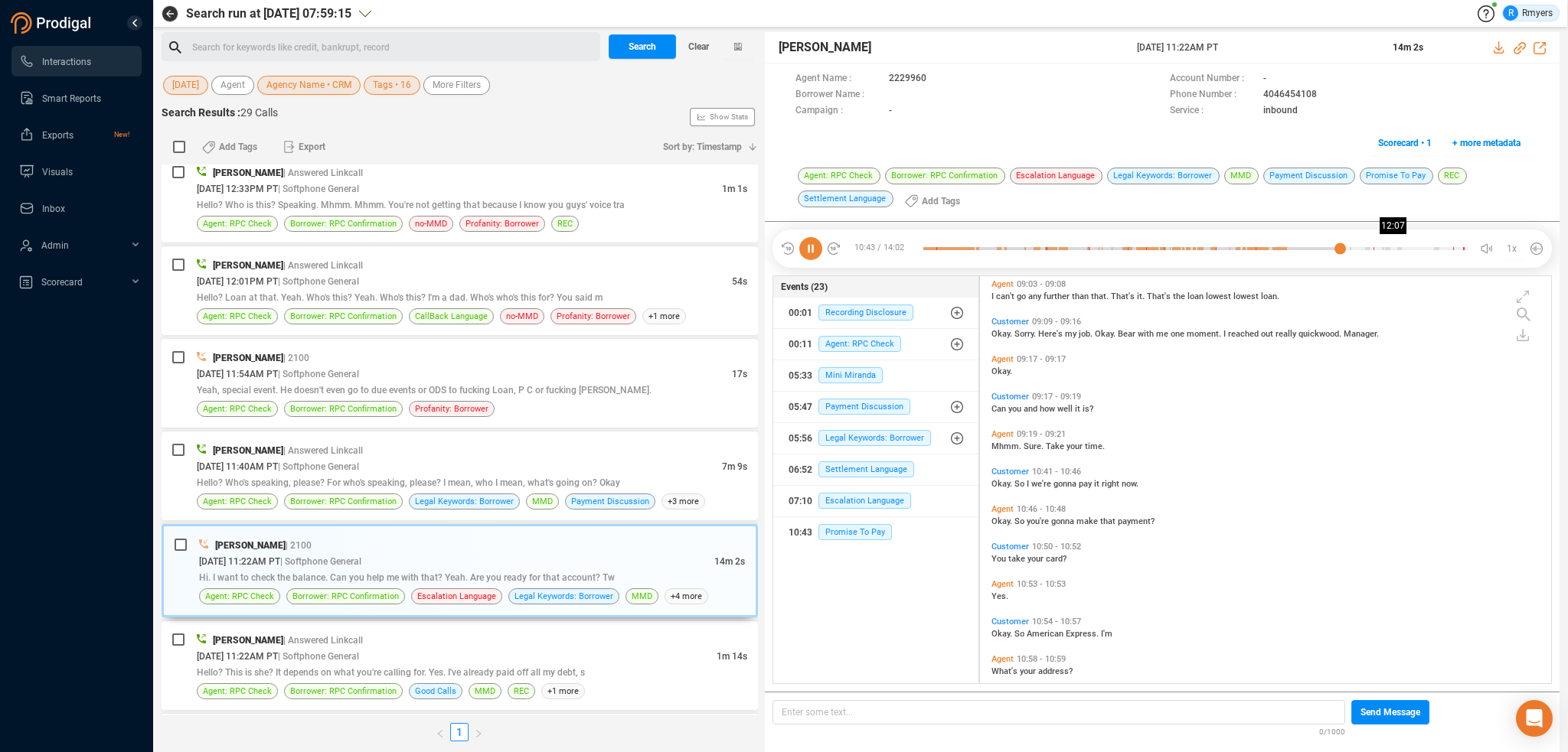
click at [1393, 244] on div at bounding box center [1195, 248] width 545 height 23
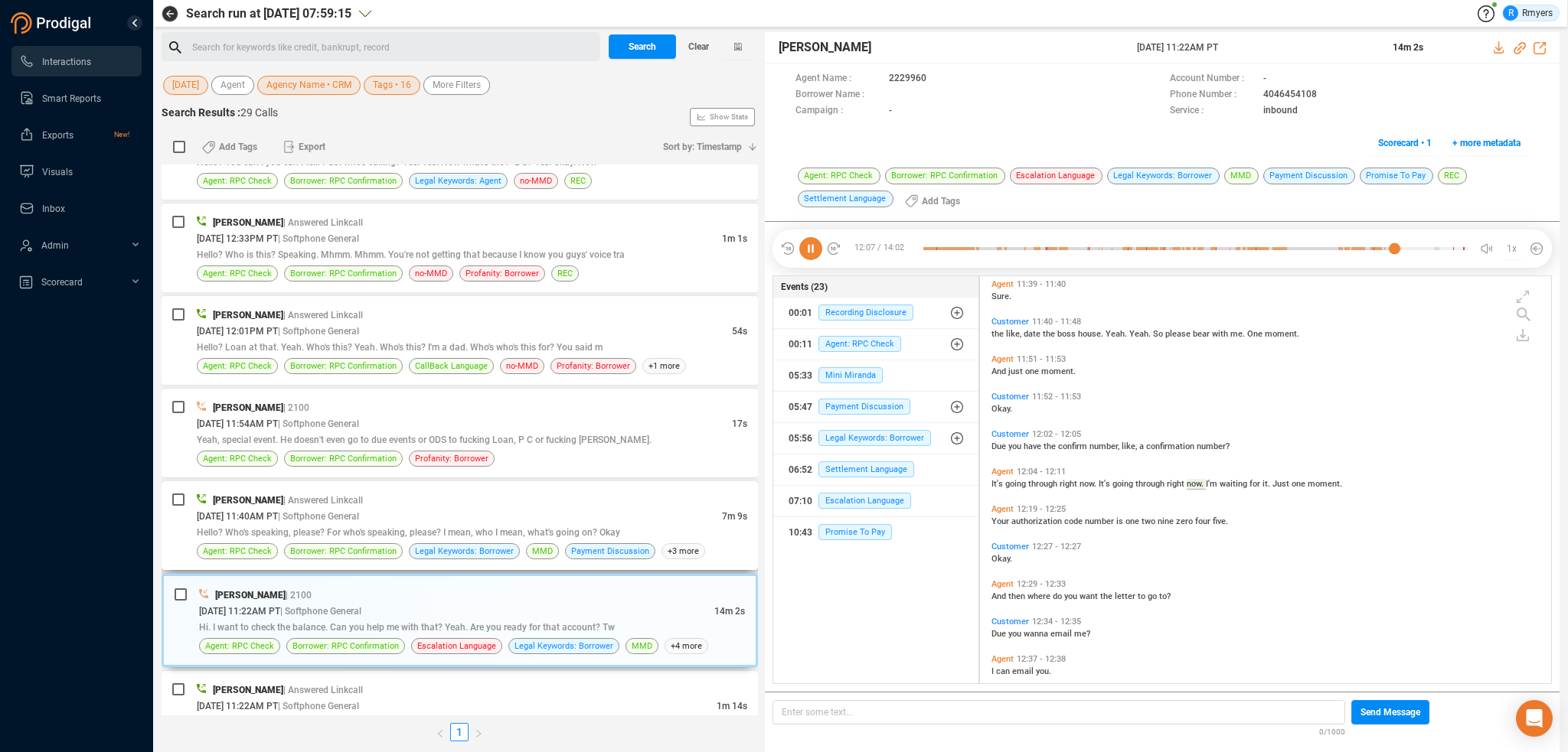
scroll to position [212, 0]
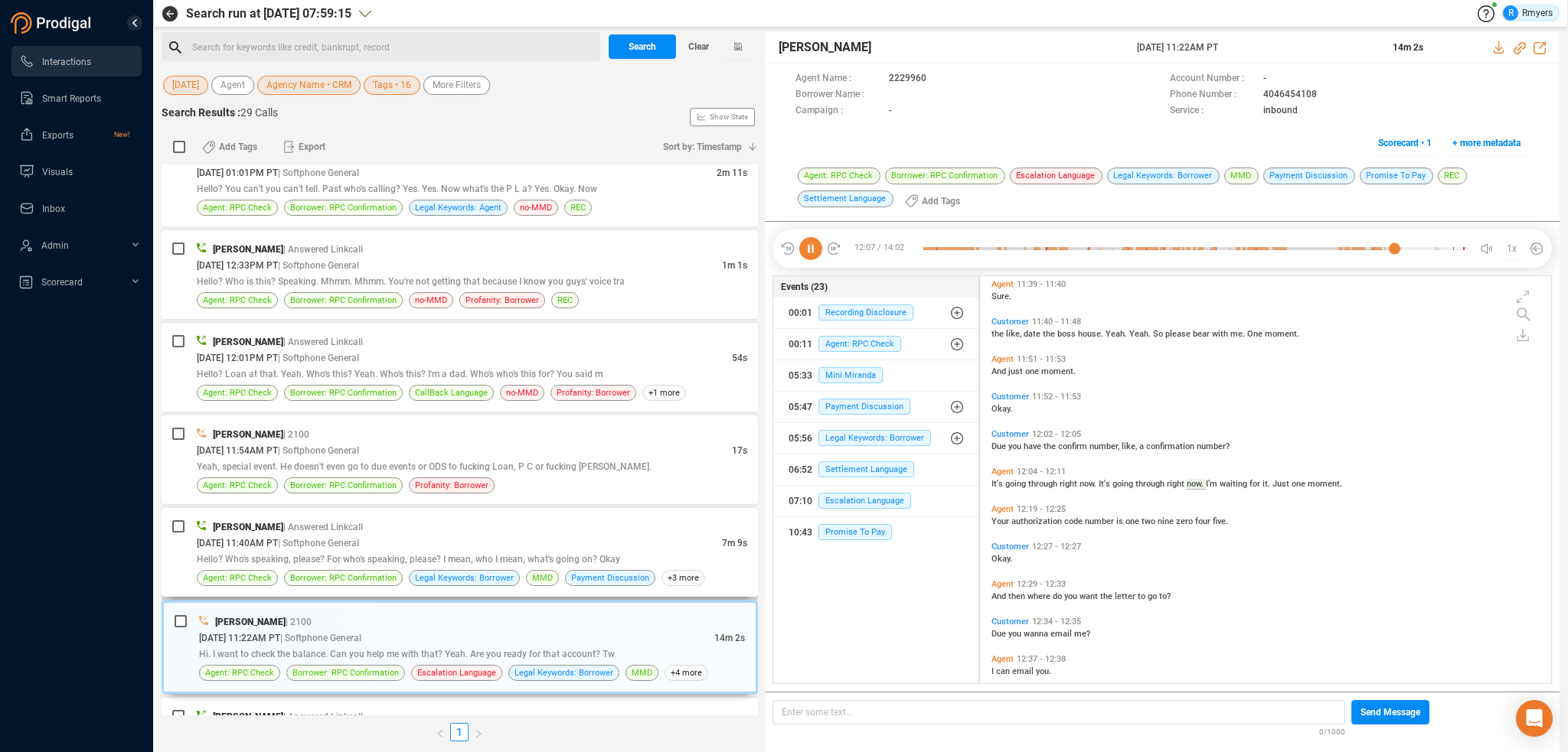
click at [304, 563] on span "Hello? Who's speaking, please? For who's speaking, please? I mean, who I mean, …" at bounding box center [408, 559] width 423 height 10
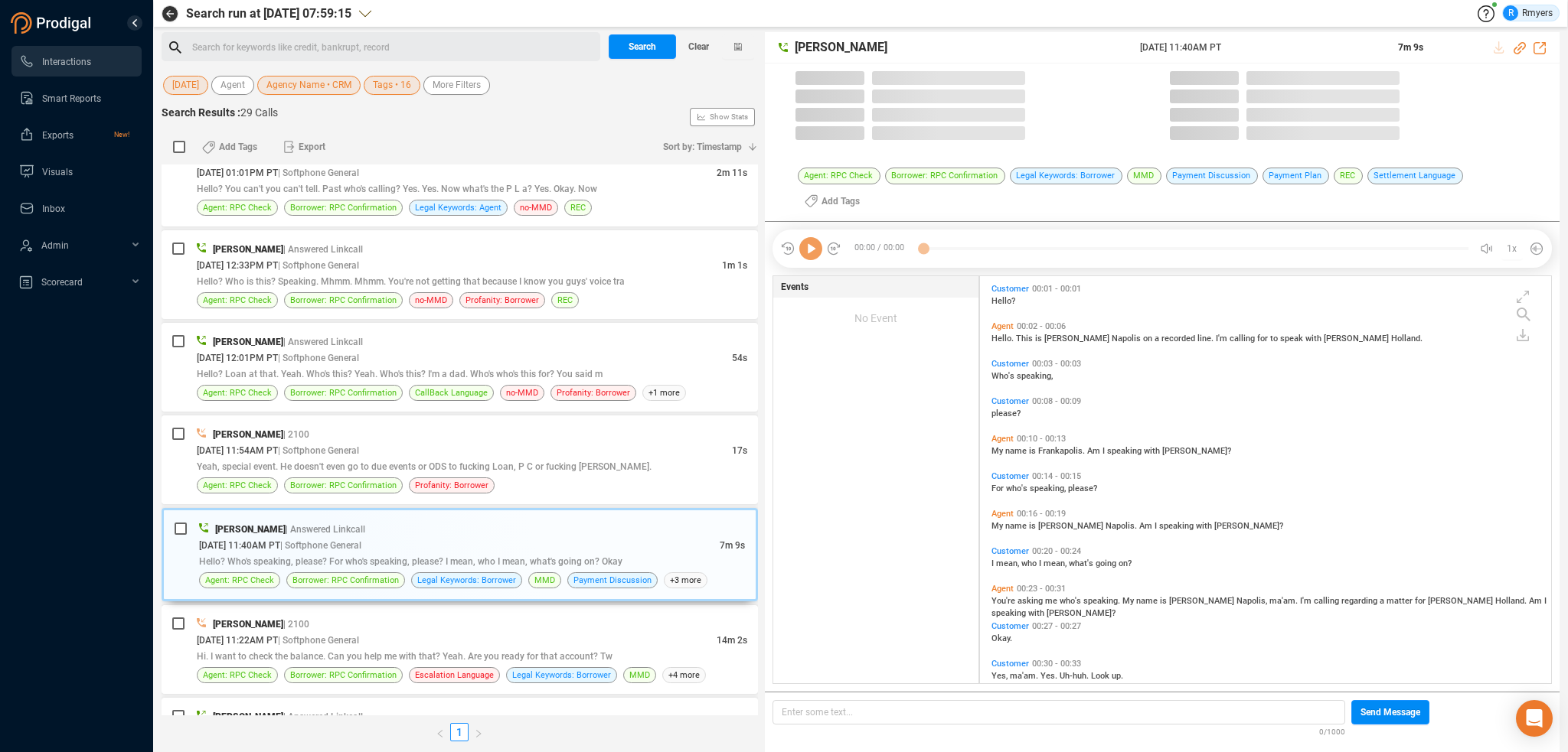
scroll to position [405, 564]
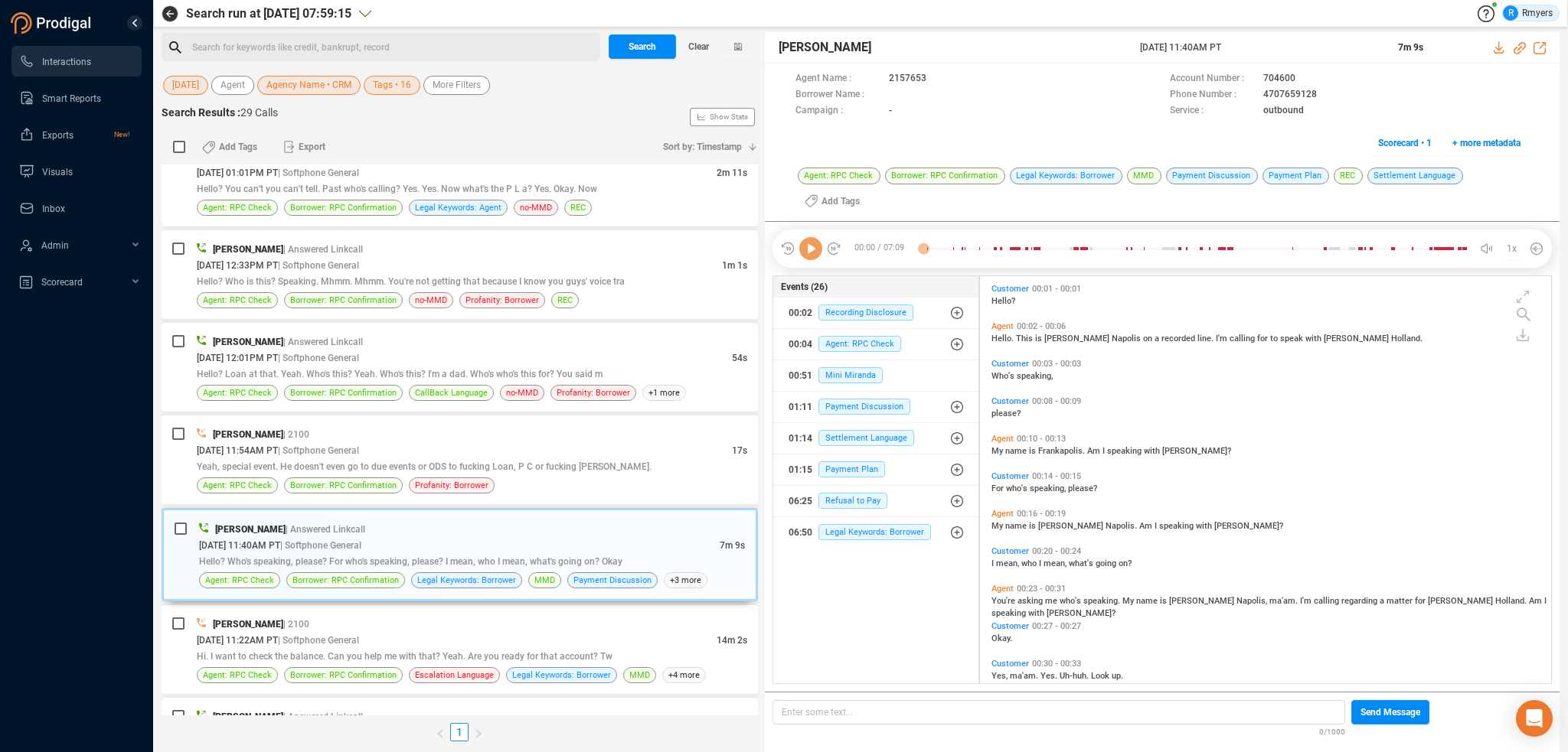
click at [810, 253] on icon at bounding box center [810, 248] width 23 height 23
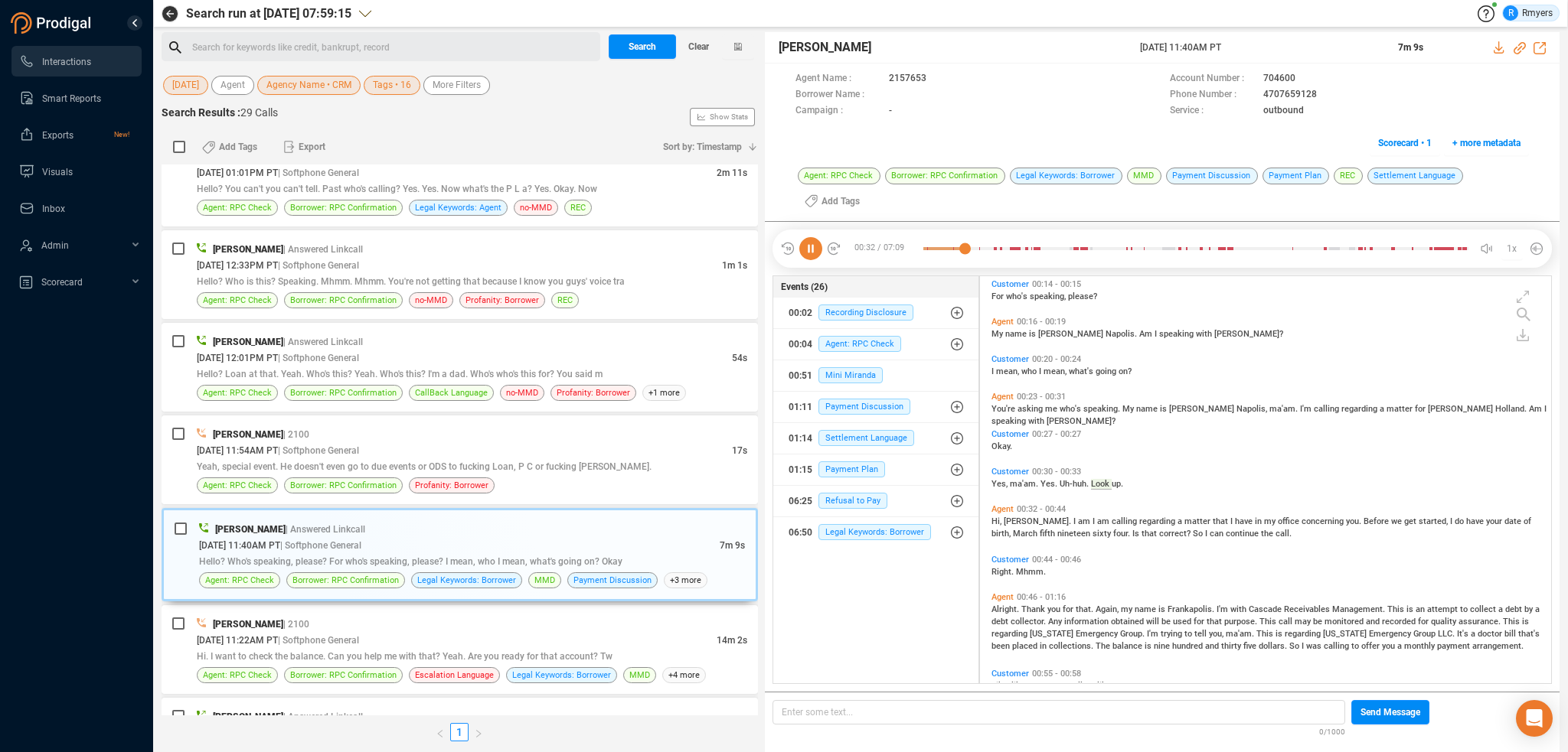
scroll to position [235, 0]
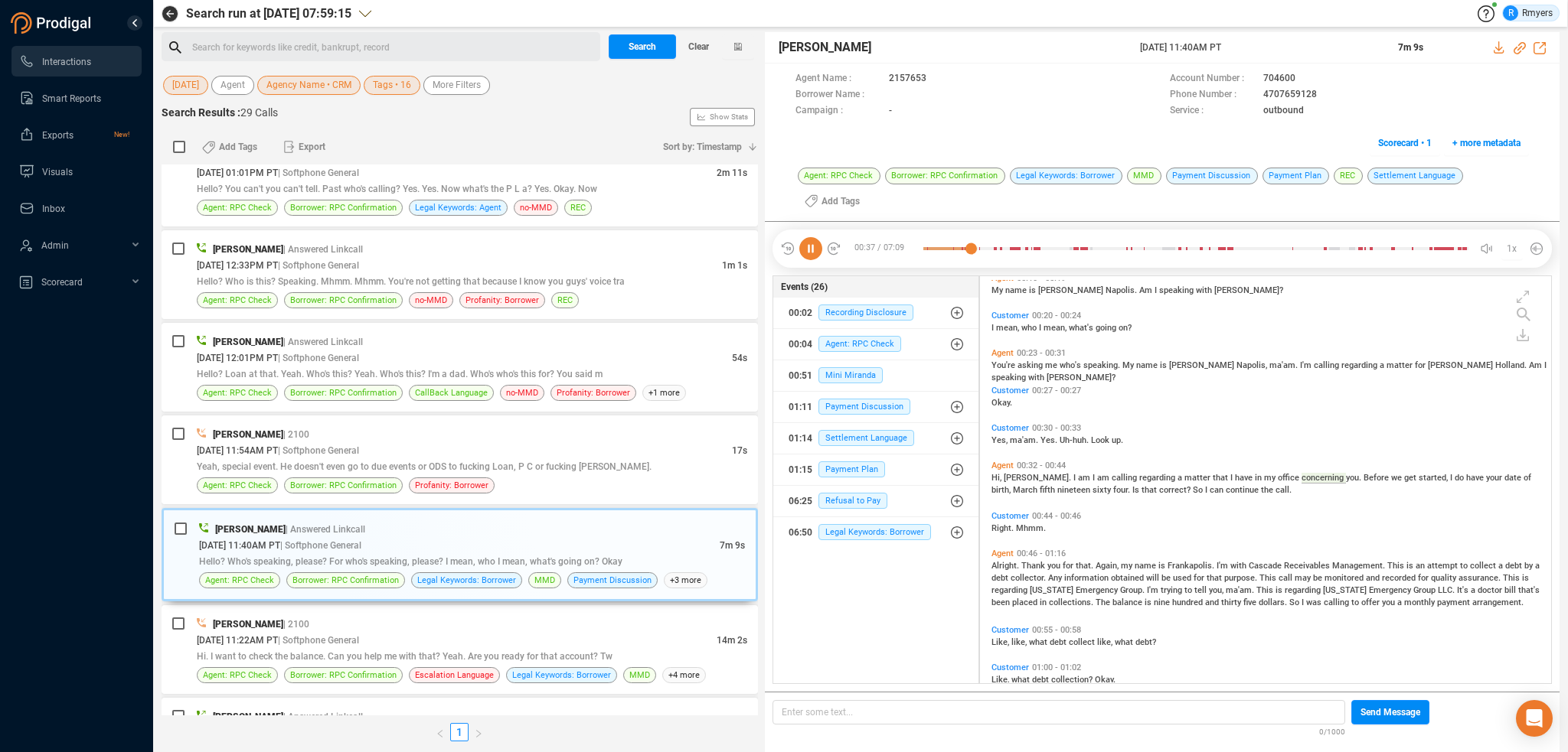
click at [863, 135] on div "Agent Name : 2157653 Account Number : 704600 Borrower Name : Phone Number : [PH…" at bounding box center [1161, 115] width 794 height 103
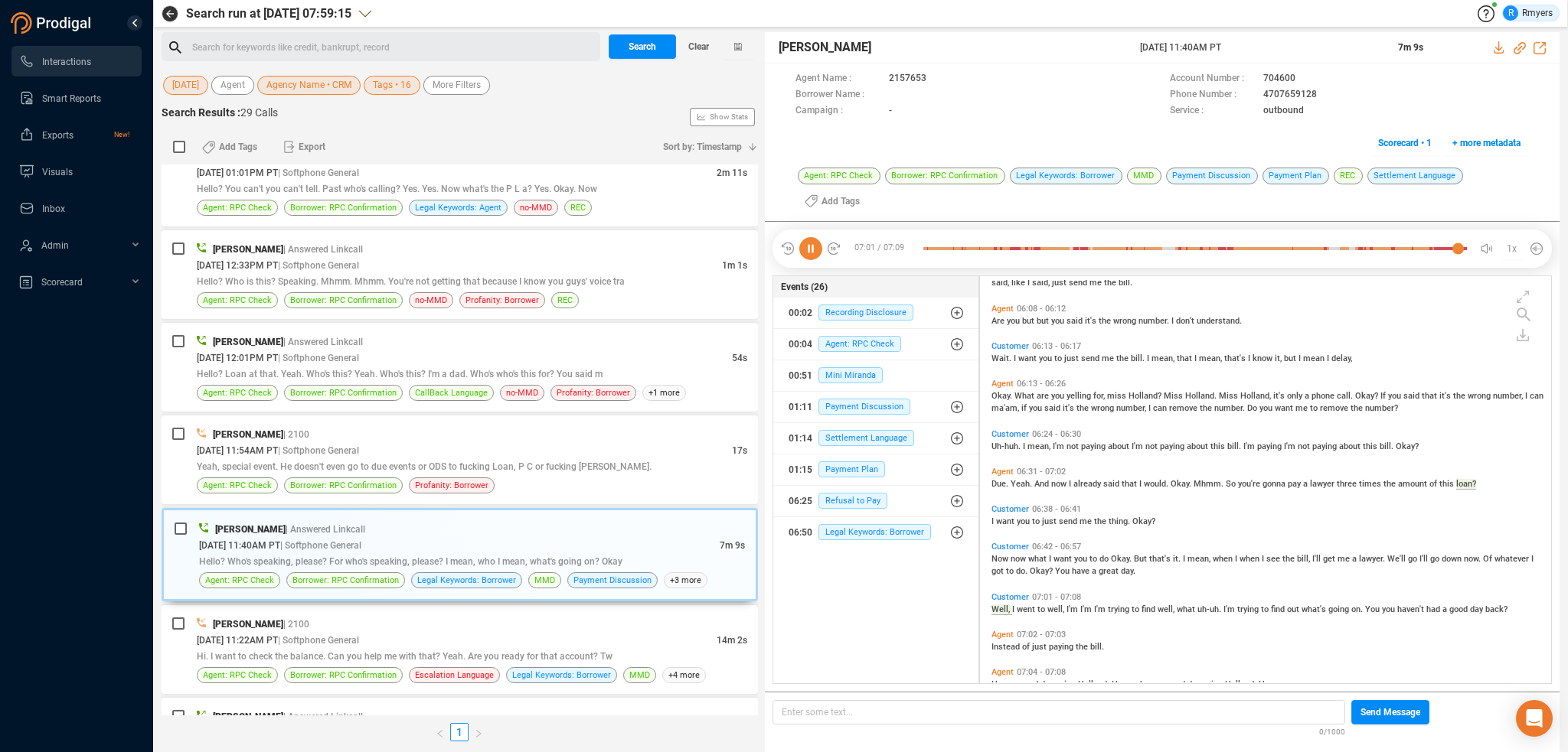
scroll to position [2568, 0]
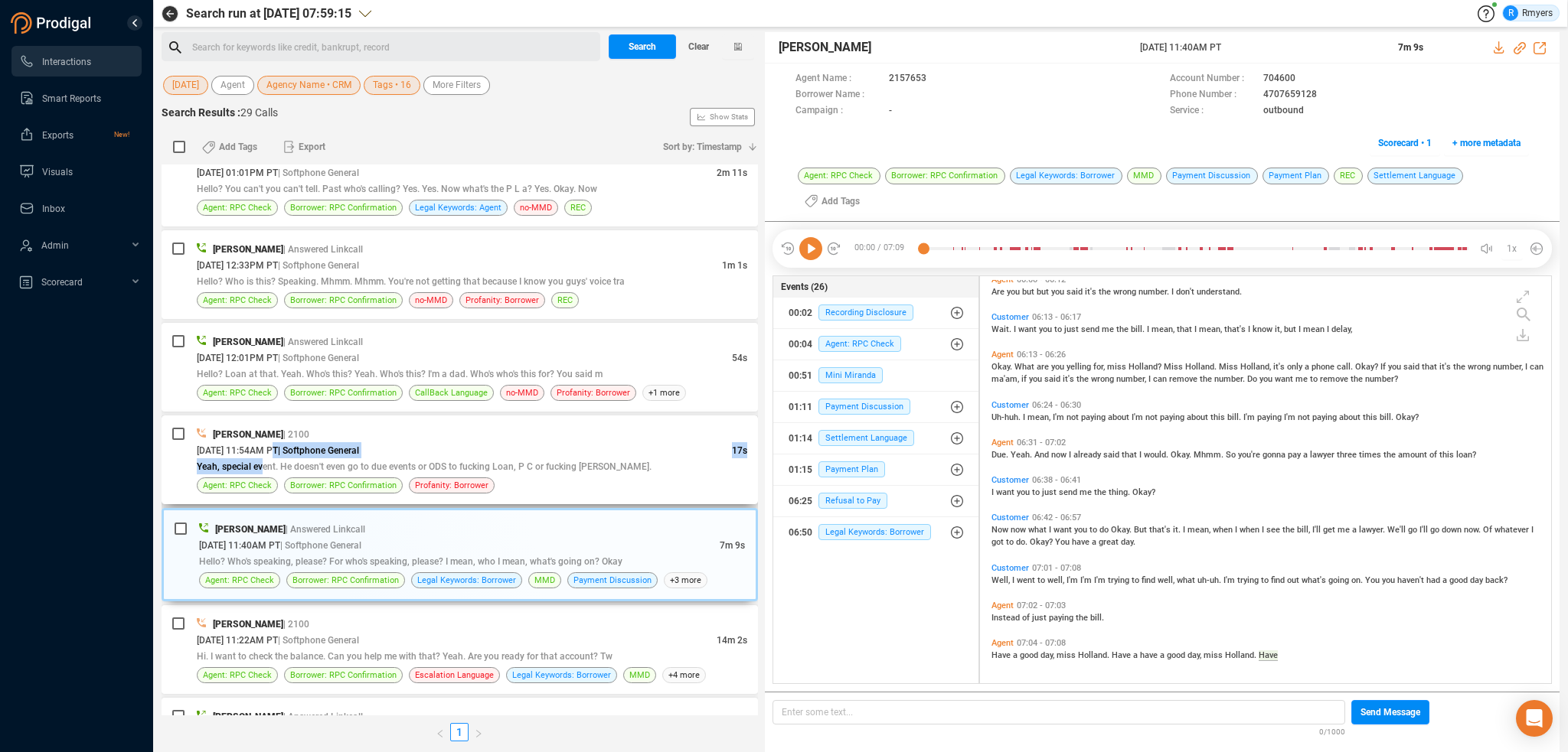
drag, startPoint x: 269, startPoint y: 449, endPoint x: 279, endPoint y: 439, distance: 14.1
click at [273, 444] on div "[PERSON_NAME] | 2100 [DATE] 11:54AM PT | Softphone General 17s Yeah, special ev…" at bounding box center [472, 460] width 550 height 68
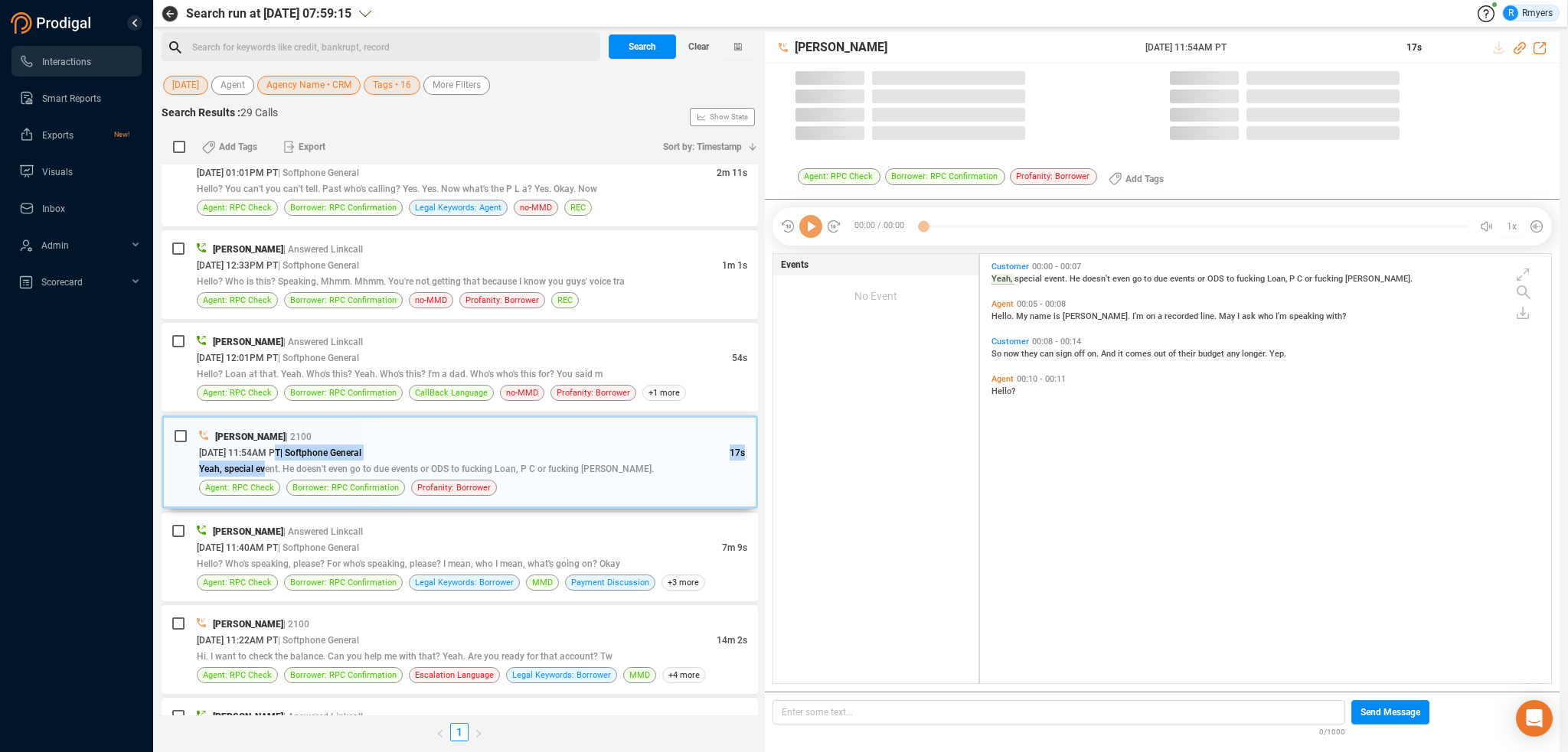
scroll to position [427, 564]
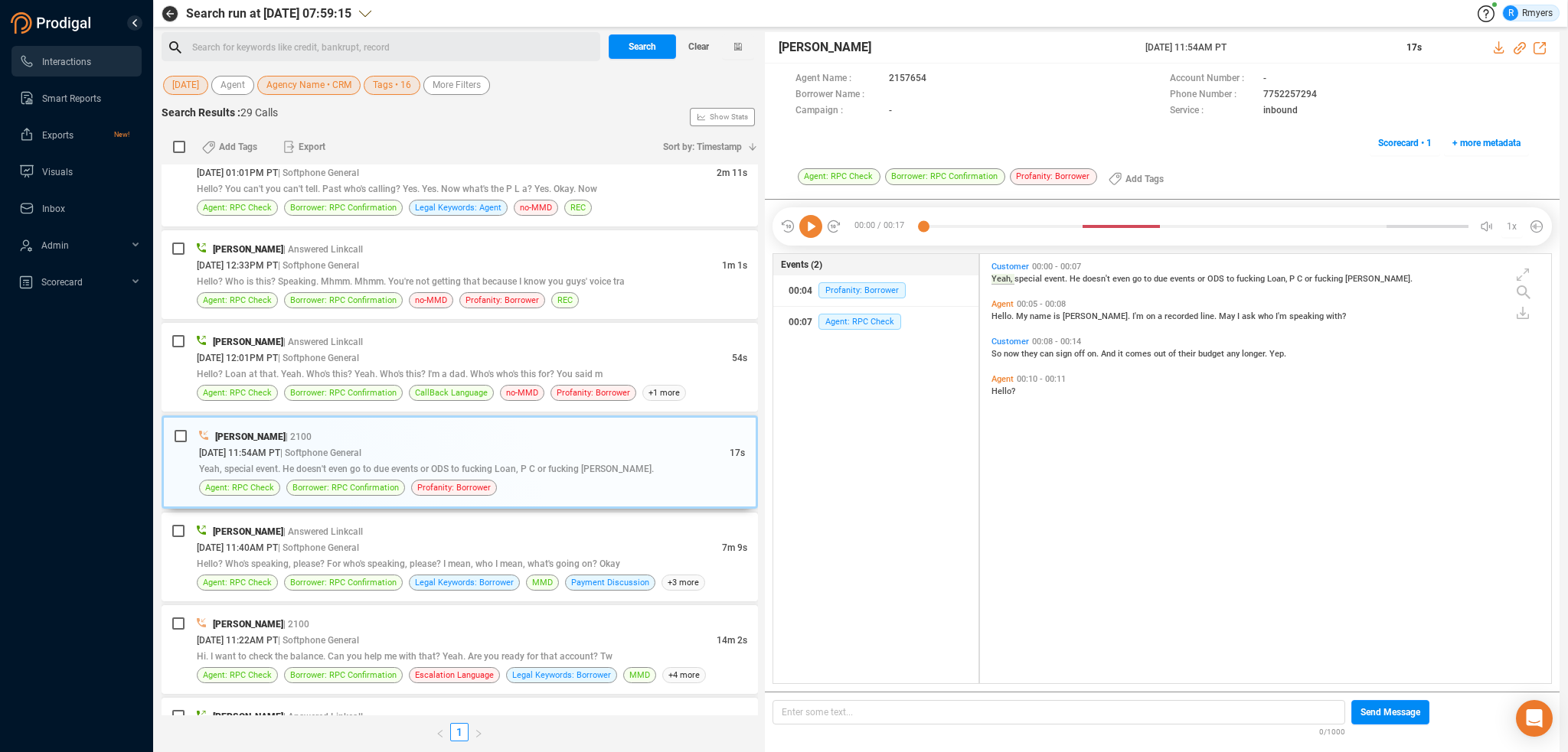
click at [814, 231] on icon at bounding box center [810, 226] width 23 height 23
click at [440, 350] on div "[DATE] 12:01PM PT | Softphone General" at bounding box center [464, 357] width 535 height 16
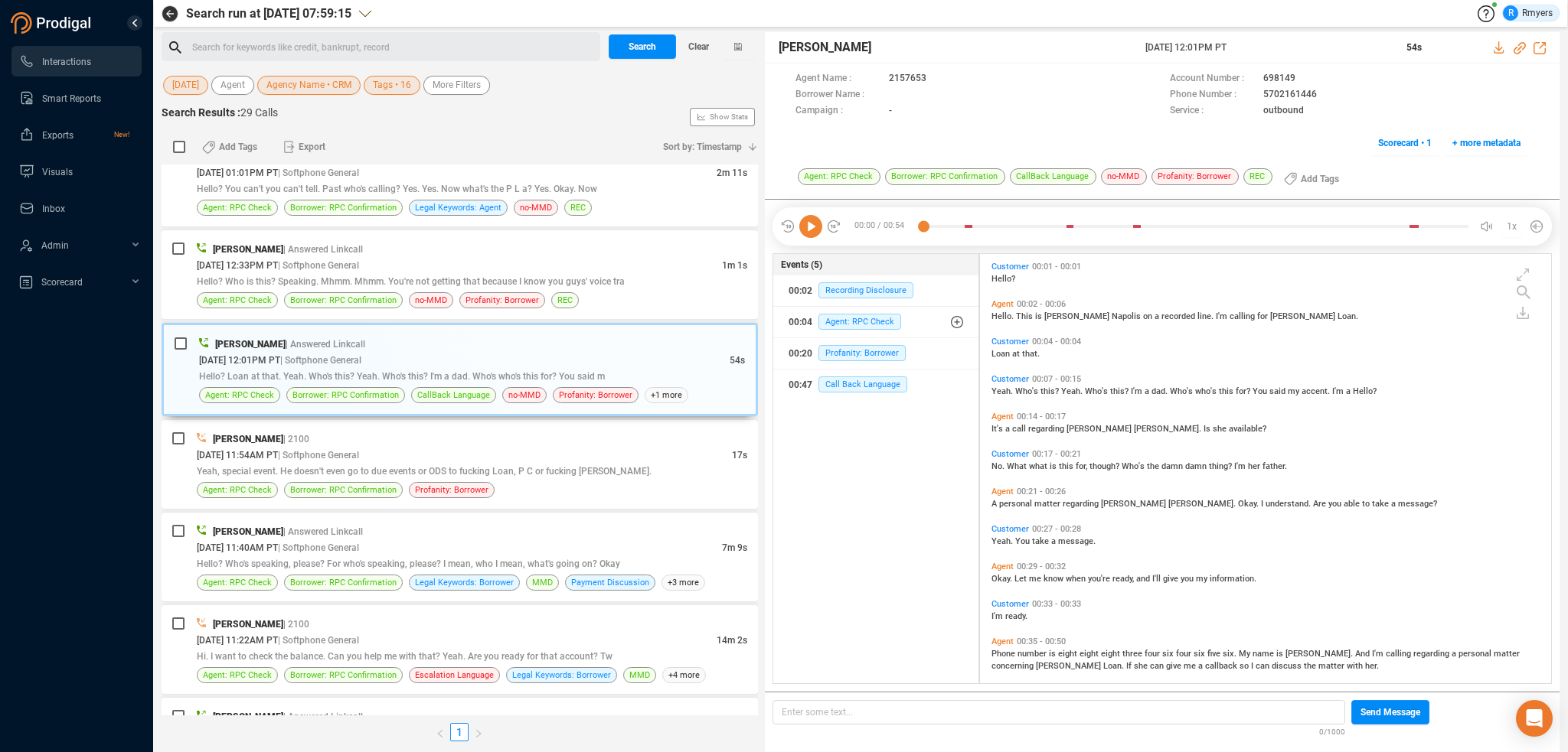
click at [811, 235] on icon at bounding box center [810, 226] width 23 height 23
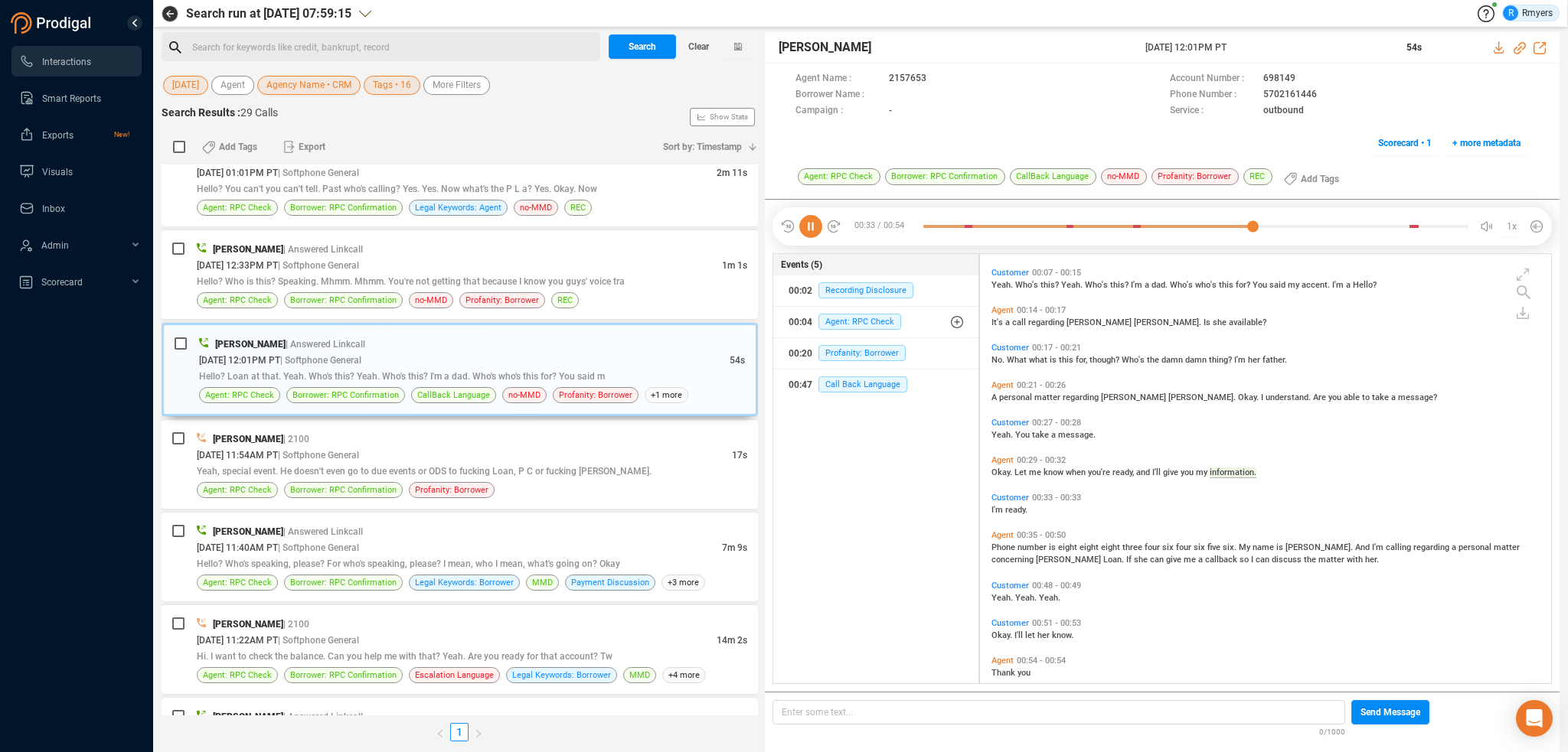
scroll to position [125, 0]
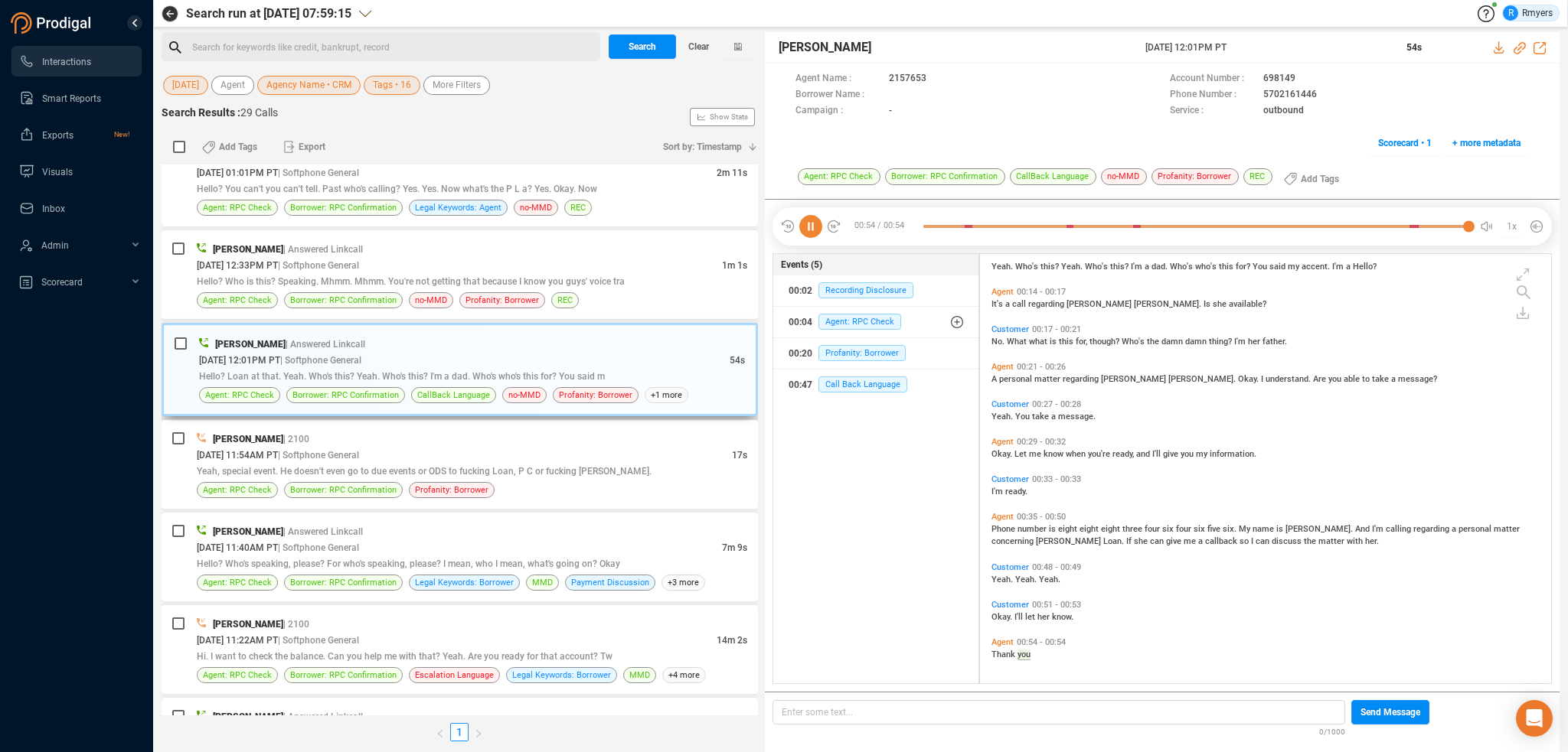
click at [323, 323] on div "[PERSON_NAME] | Answered Linkcall [DATE] 12:01PM PT | Softphone General 54s Hel…" at bounding box center [460, 369] width 596 height 94
drag, startPoint x: 505, startPoint y: 249, endPoint x: 529, endPoint y: 327, distance: 81.6
click at [505, 250] on div "[PERSON_NAME] | Answered Linkcall" at bounding box center [472, 248] width 550 height 16
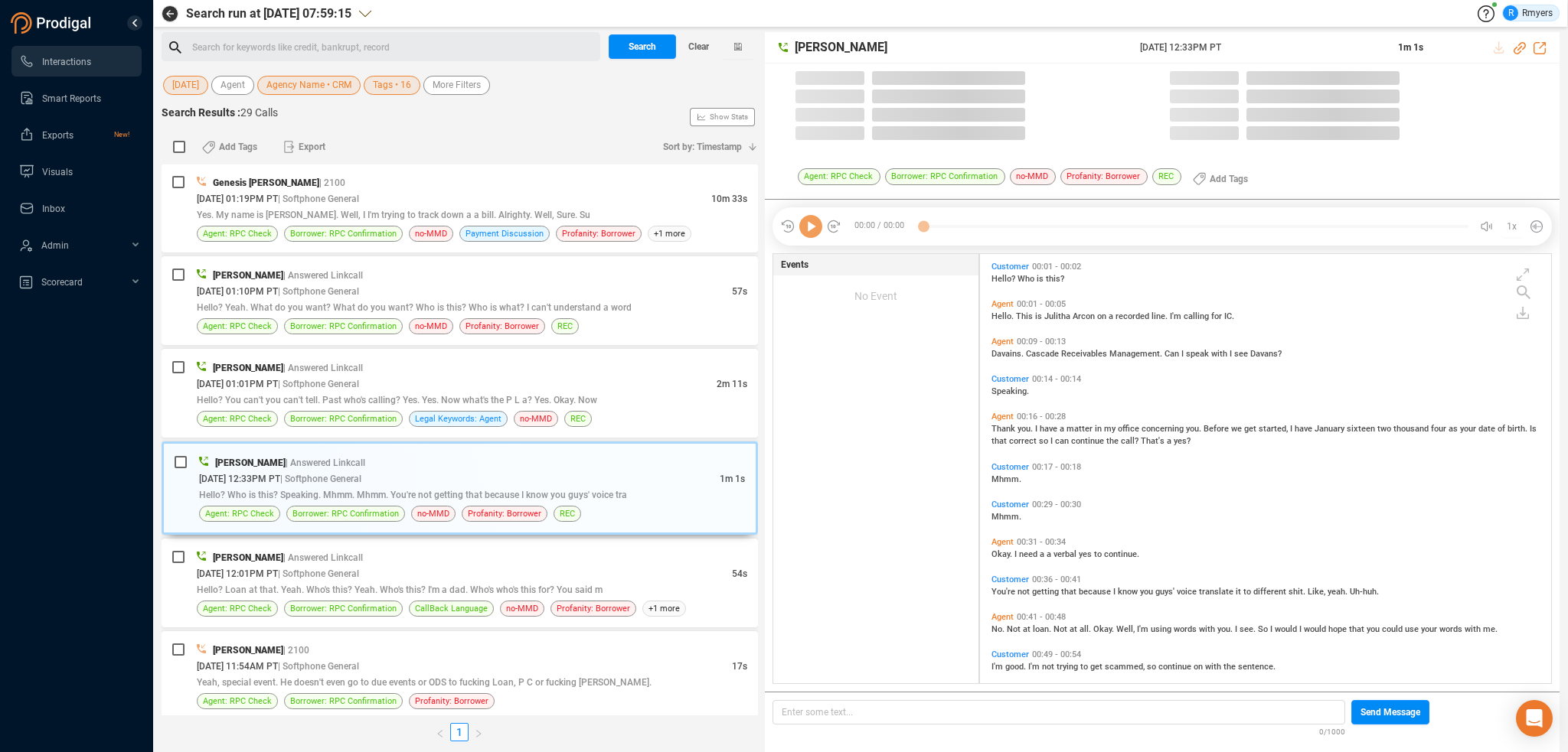
scroll to position [427, 564]
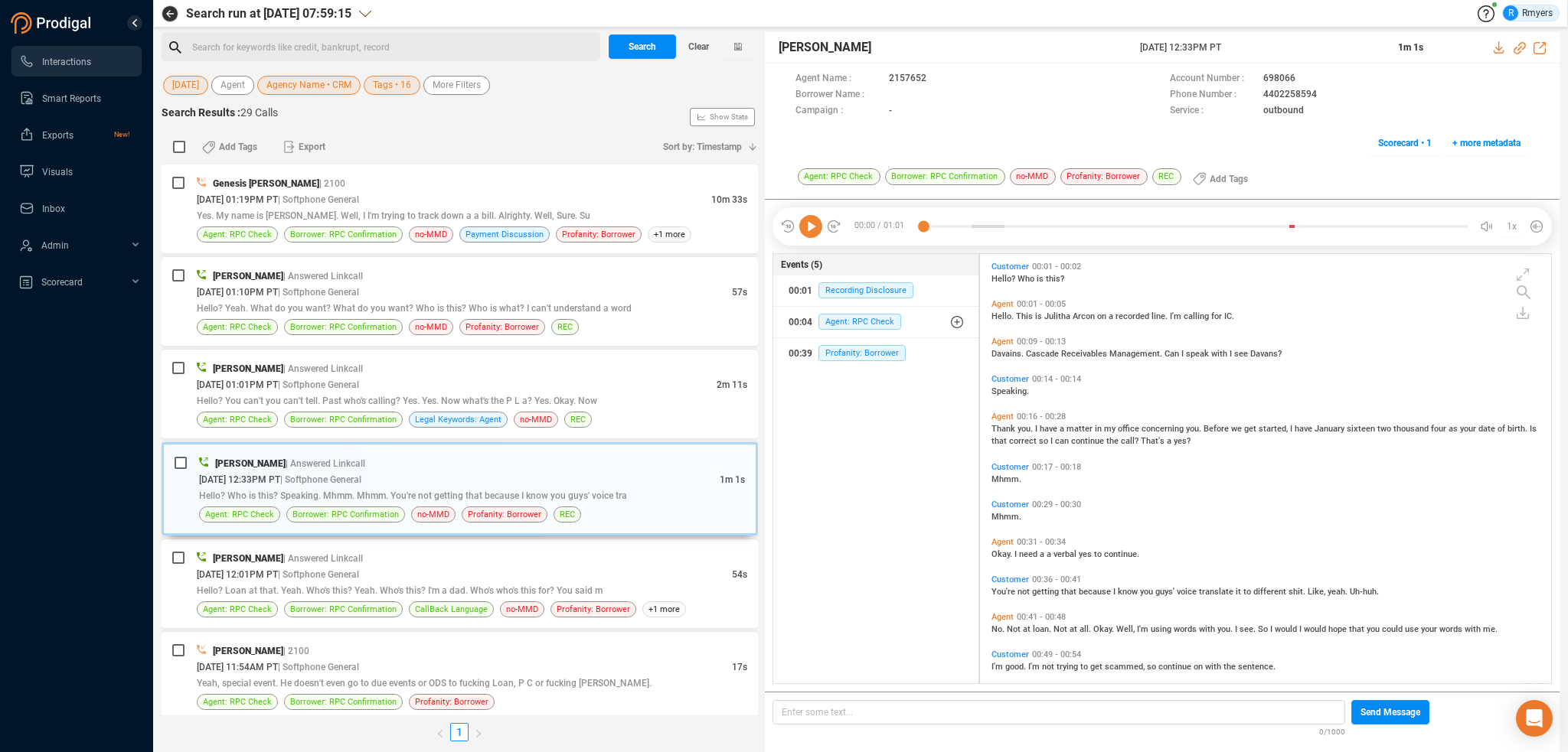
click at [805, 230] on icon at bounding box center [810, 226] width 23 height 23
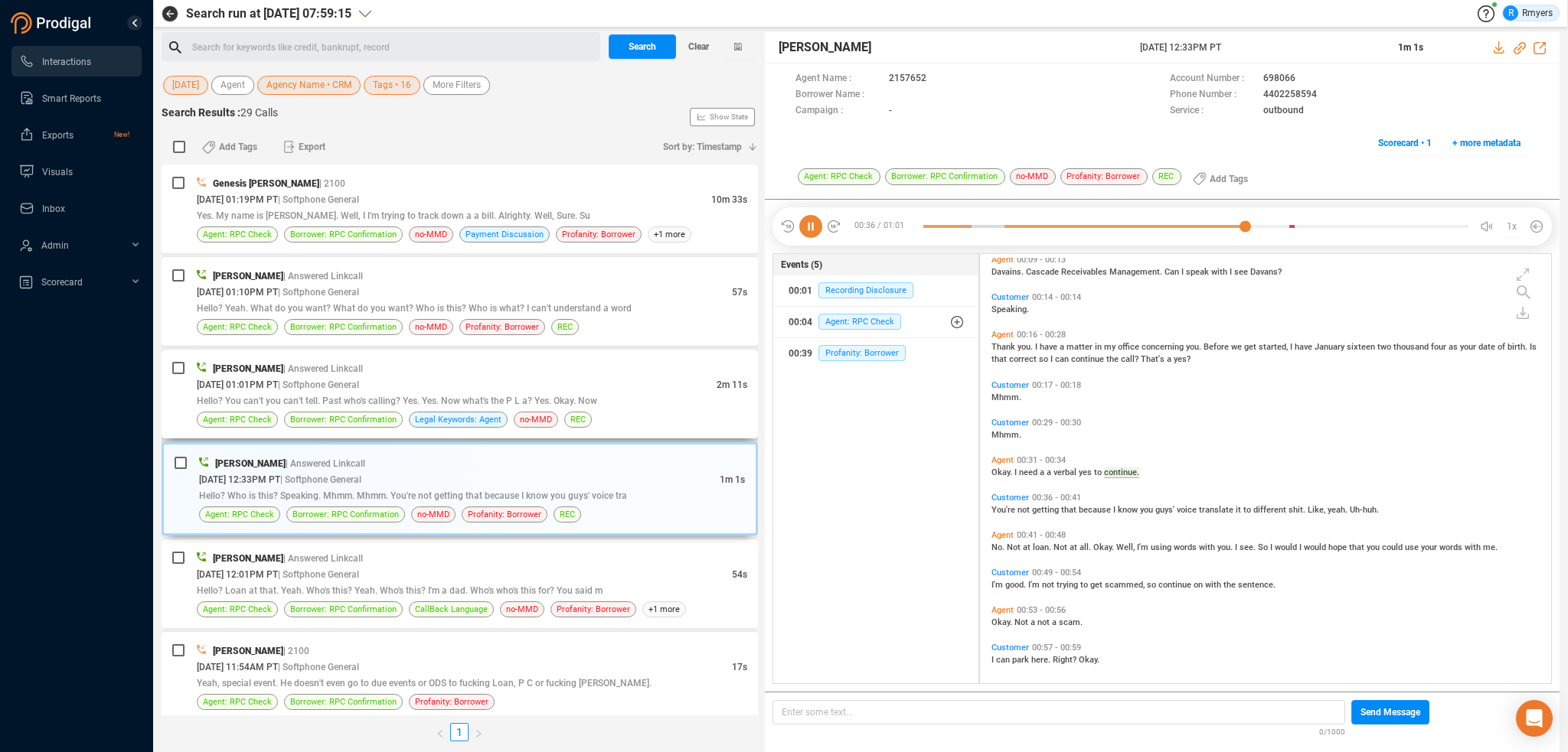
scroll to position [86, 0]
drag, startPoint x: 441, startPoint y: 399, endPoint x: 423, endPoint y: 408, distance: 20.1
click at [441, 399] on span "Hello? You can't you can't tell. Past who's calling? Yes. Yes. Now what's the P…" at bounding box center [397, 400] width 400 height 10
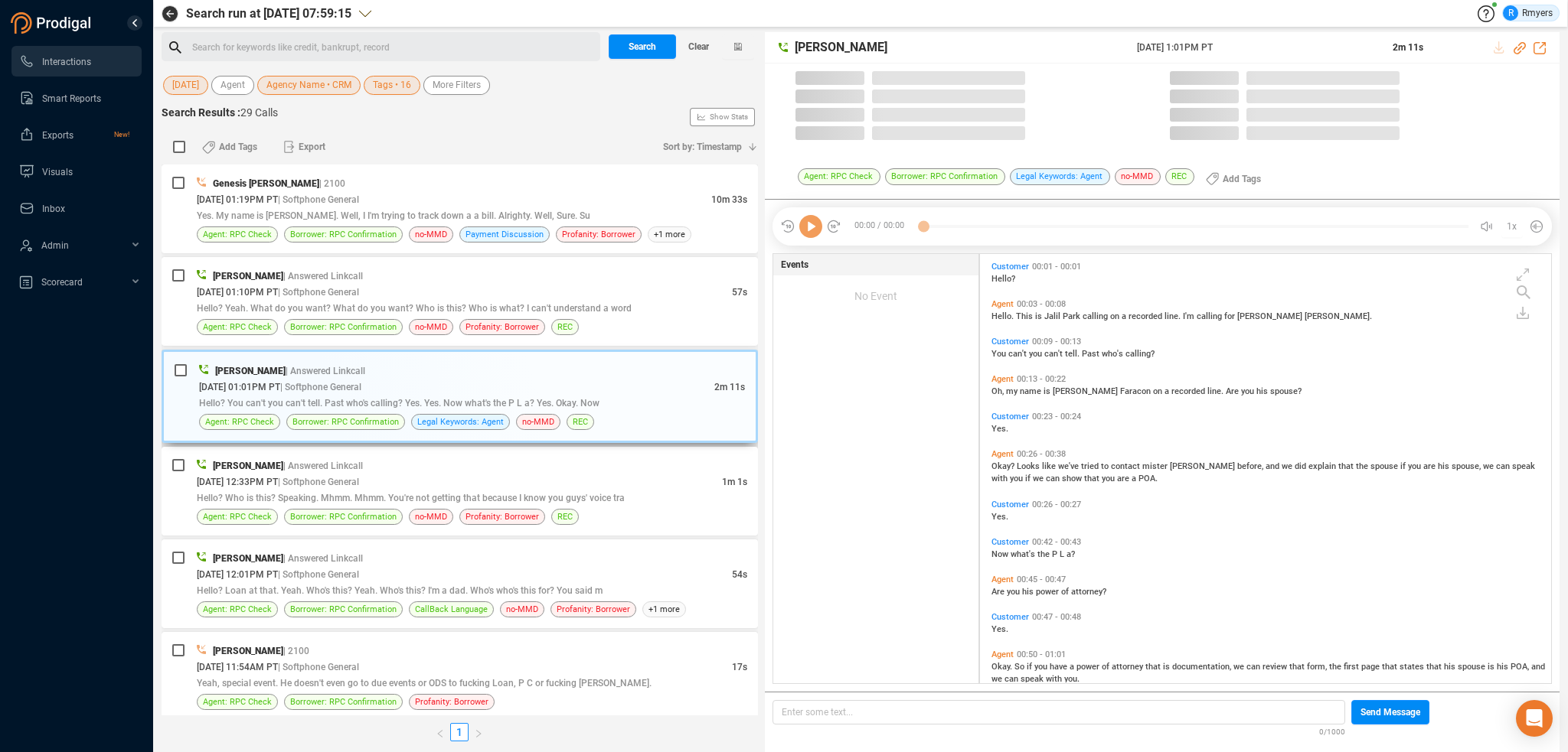
scroll to position [427, 564]
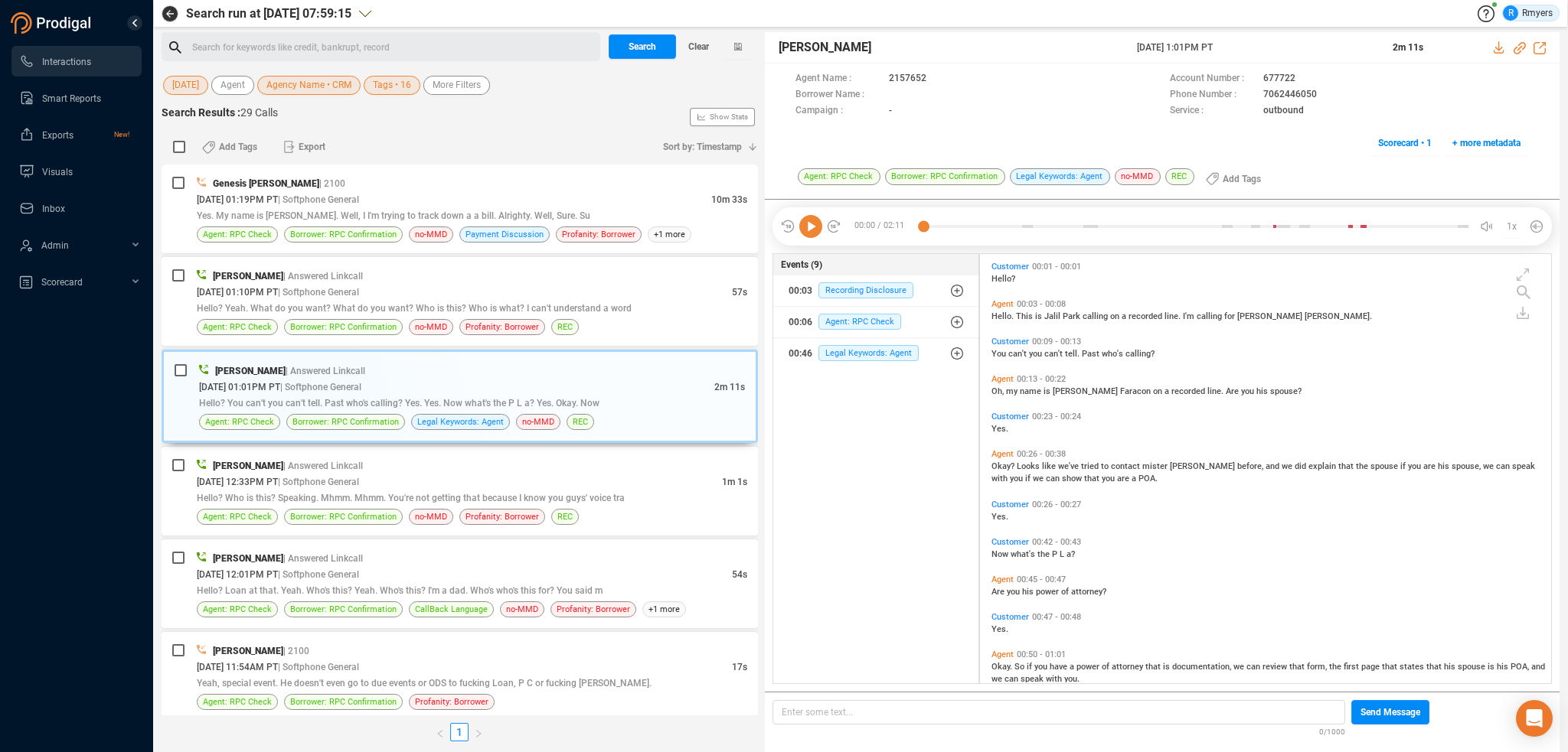
click at [804, 223] on icon at bounding box center [810, 226] width 23 height 23
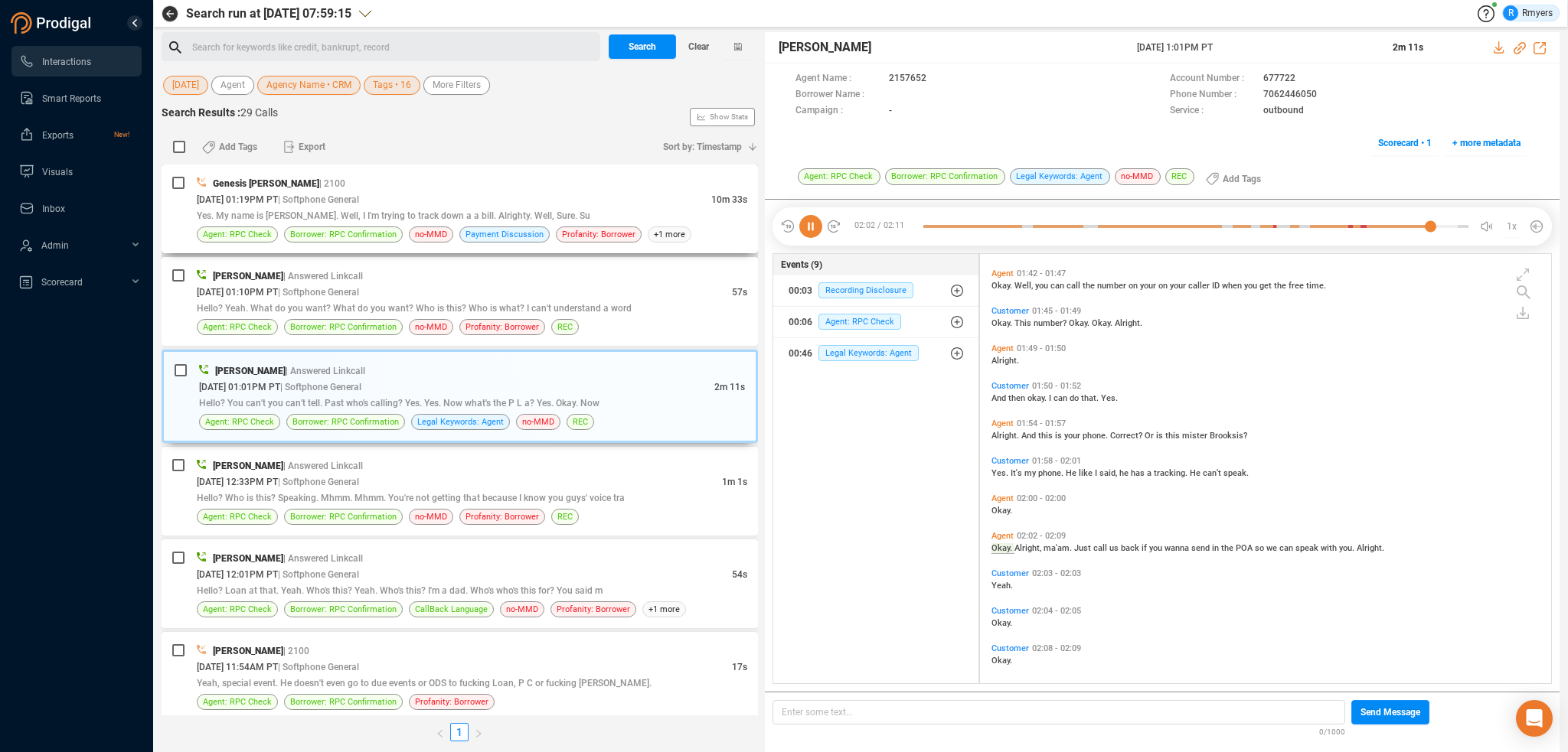
scroll to position [888, 0]
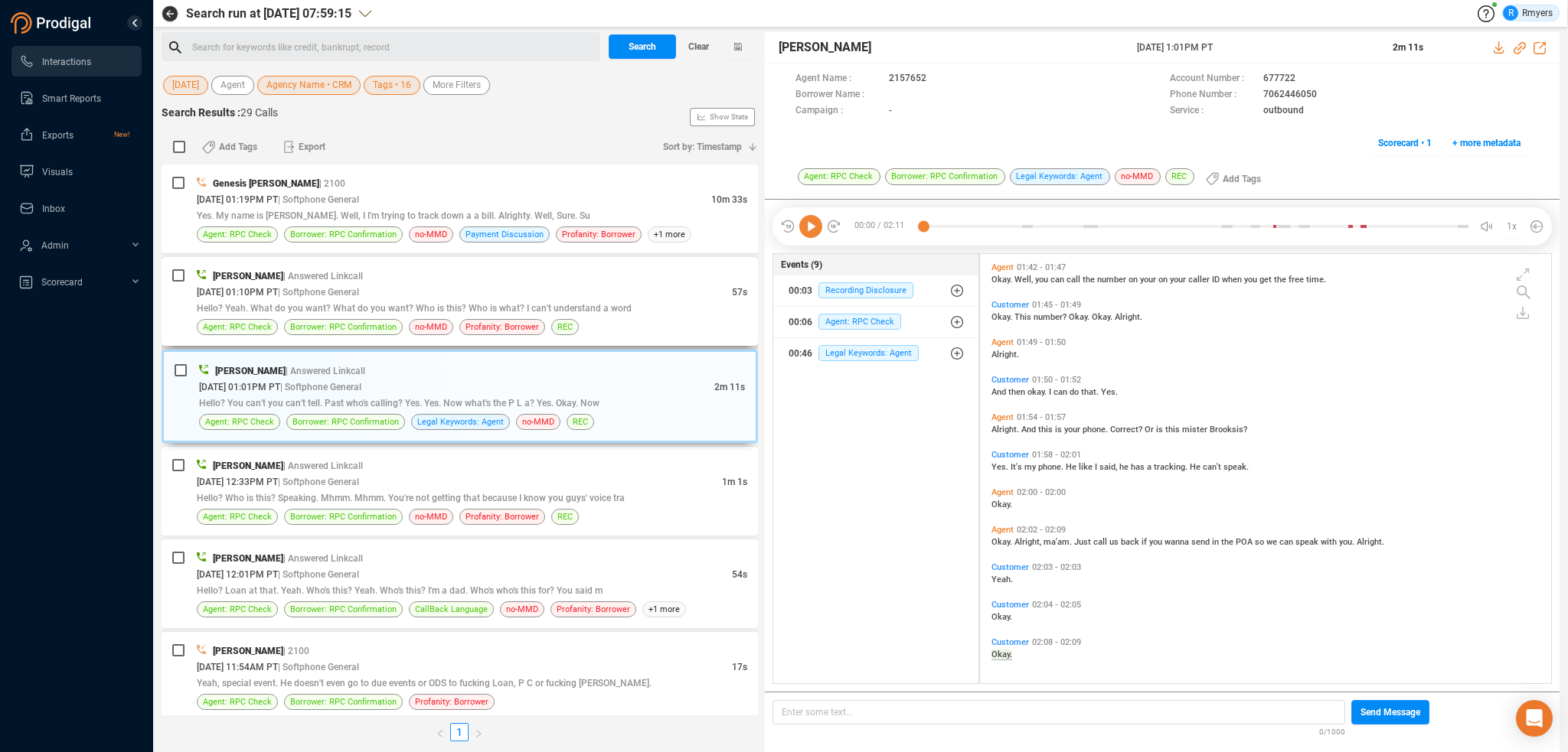
click at [548, 301] on div "Hello? Yeah. What do you want? What do you want? Who is this? Who is what? I ca…" at bounding box center [472, 308] width 550 height 16
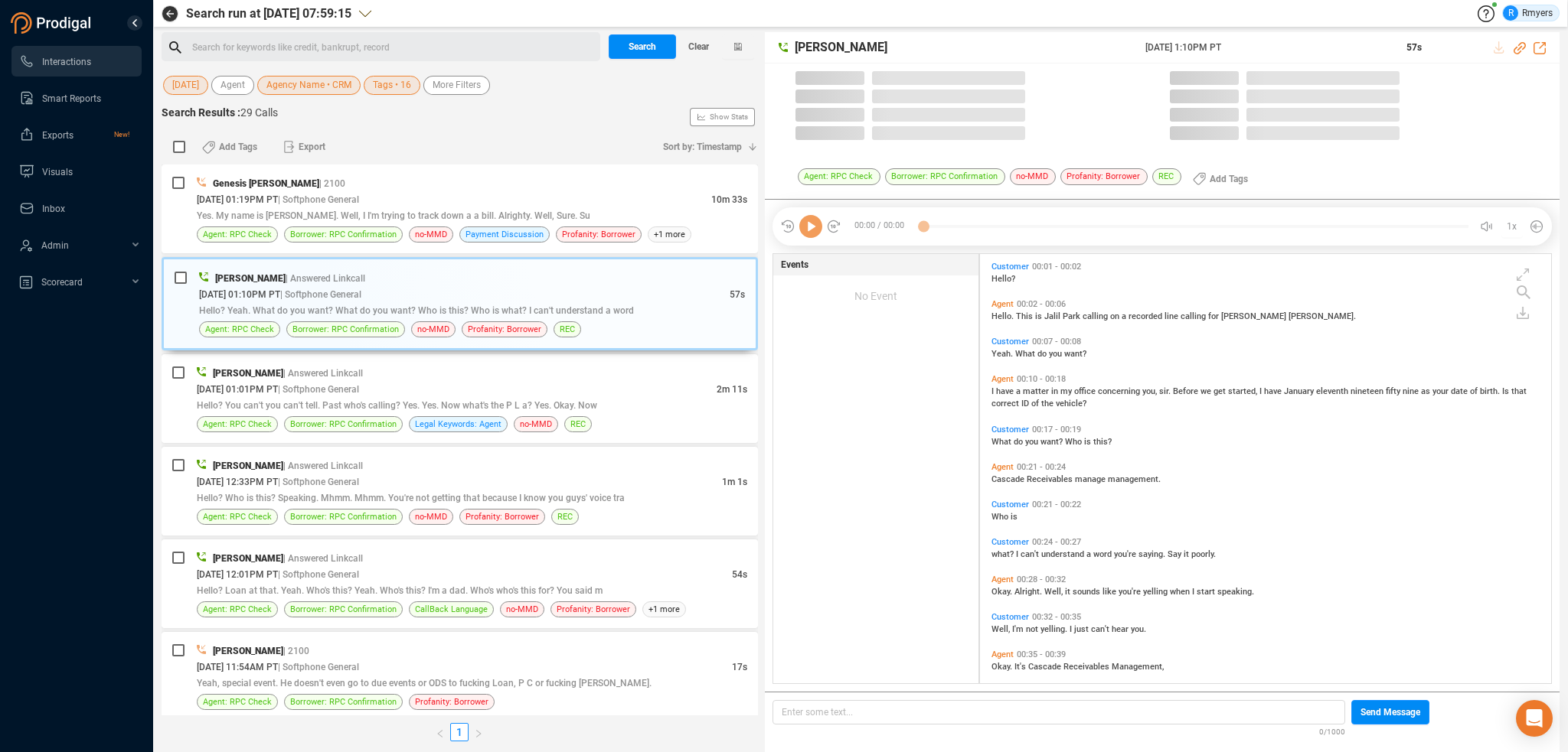
scroll to position [427, 564]
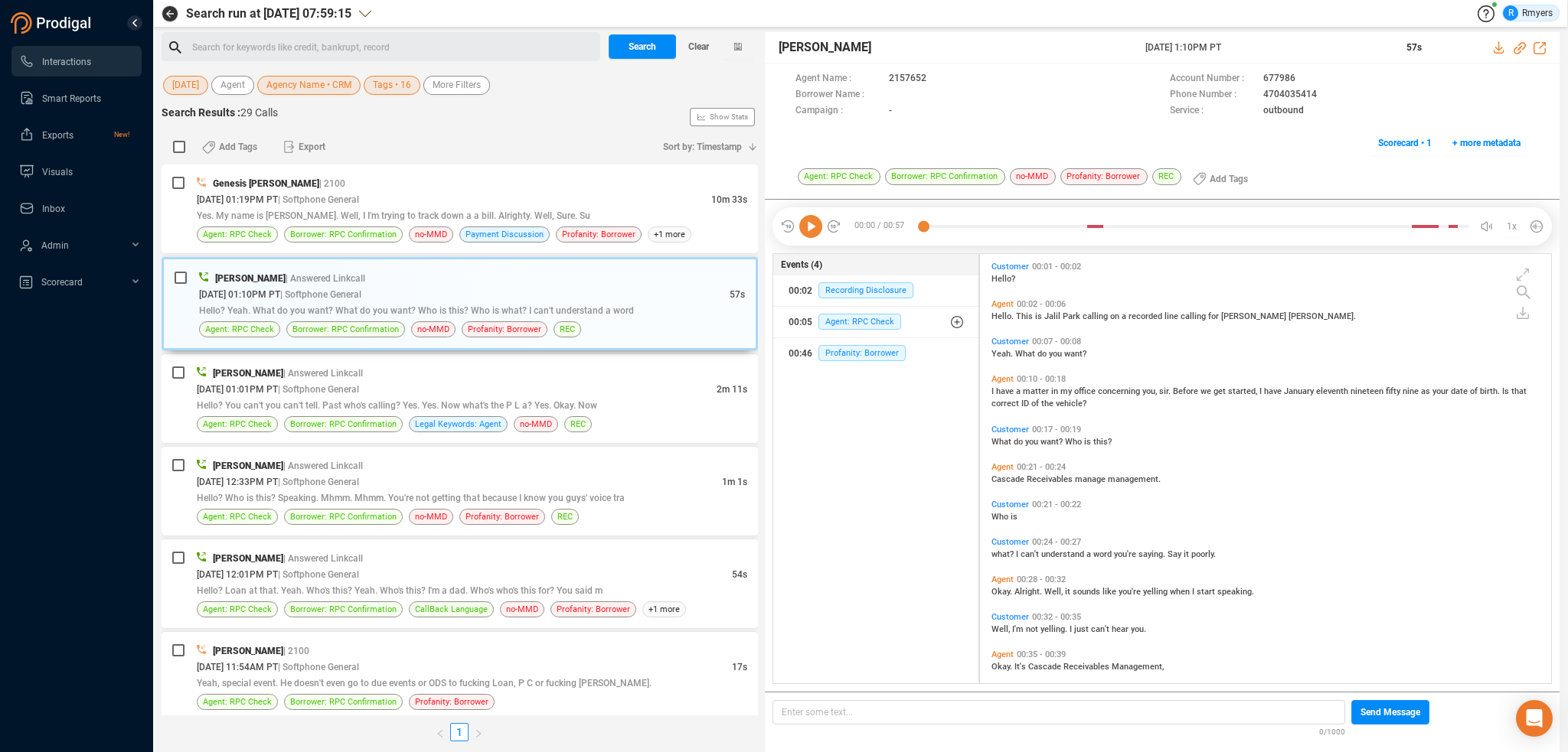
click at [810, 233] on icon at bounding box center [810, 226] width 23 height 23
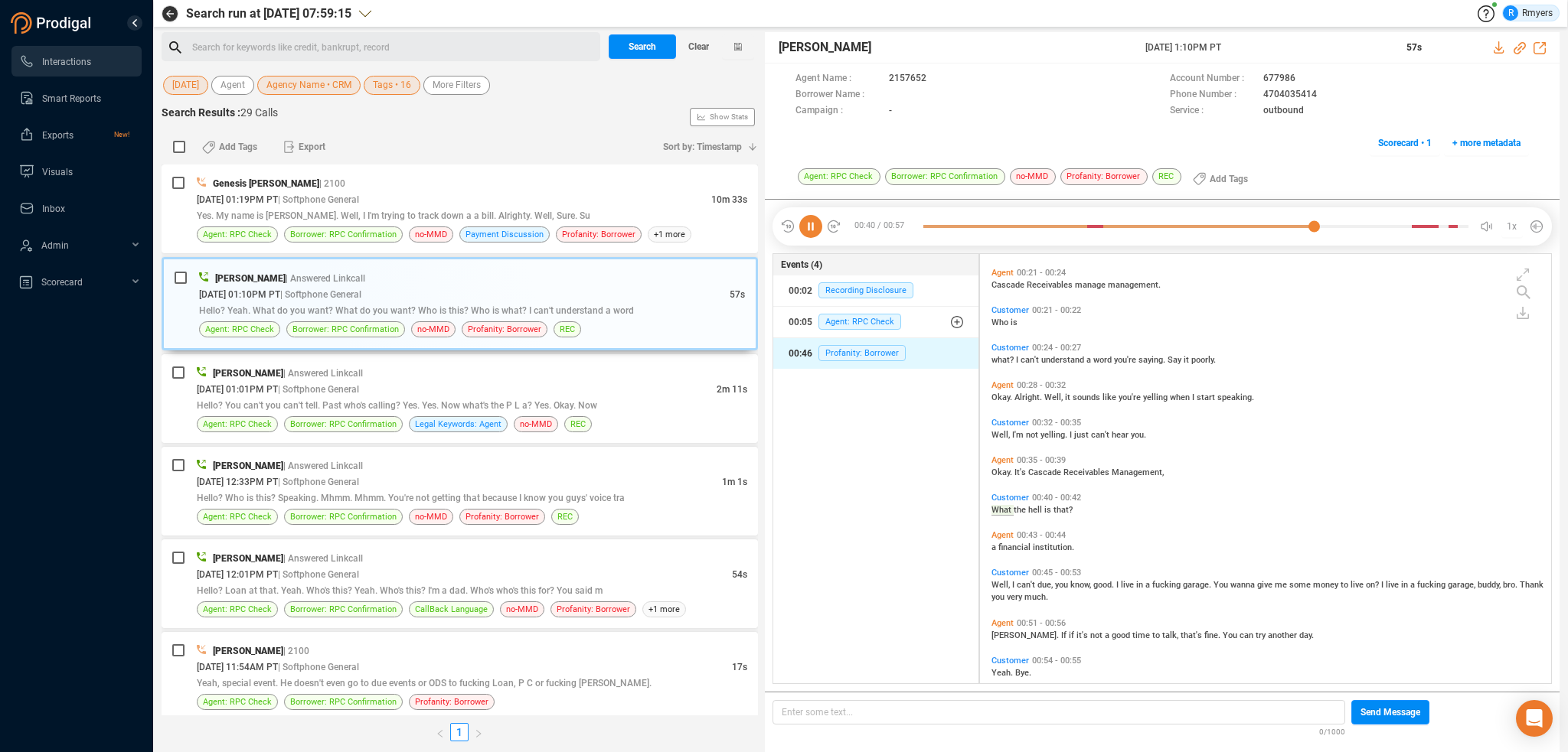
scroll to position [212, 0]
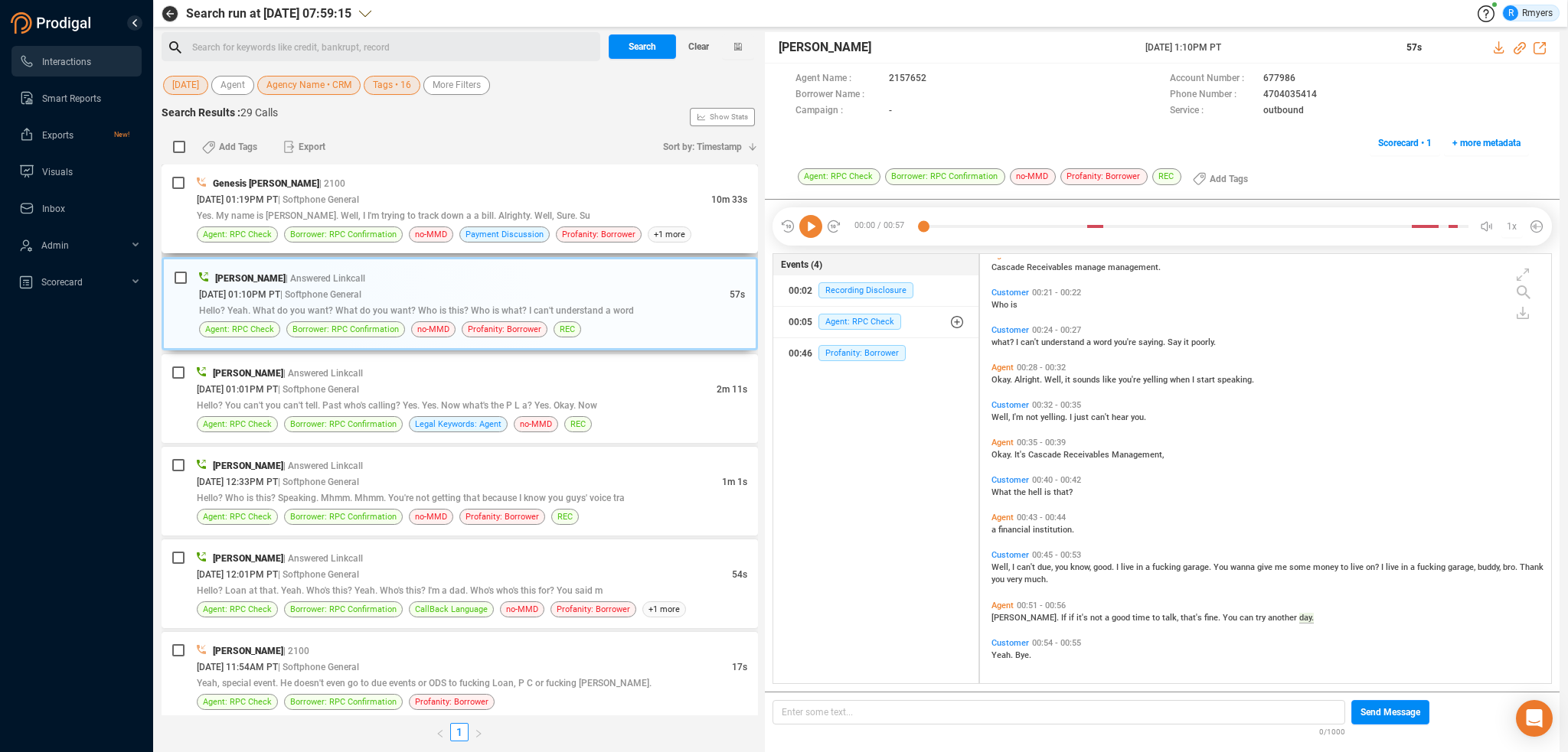
click at [557, 222] on div "Yes. My name is [PERSON_NAME]. Well, I I'm trying to track down a a bill. Alrig…" at bounding box center [472, 215] width 550 height 16
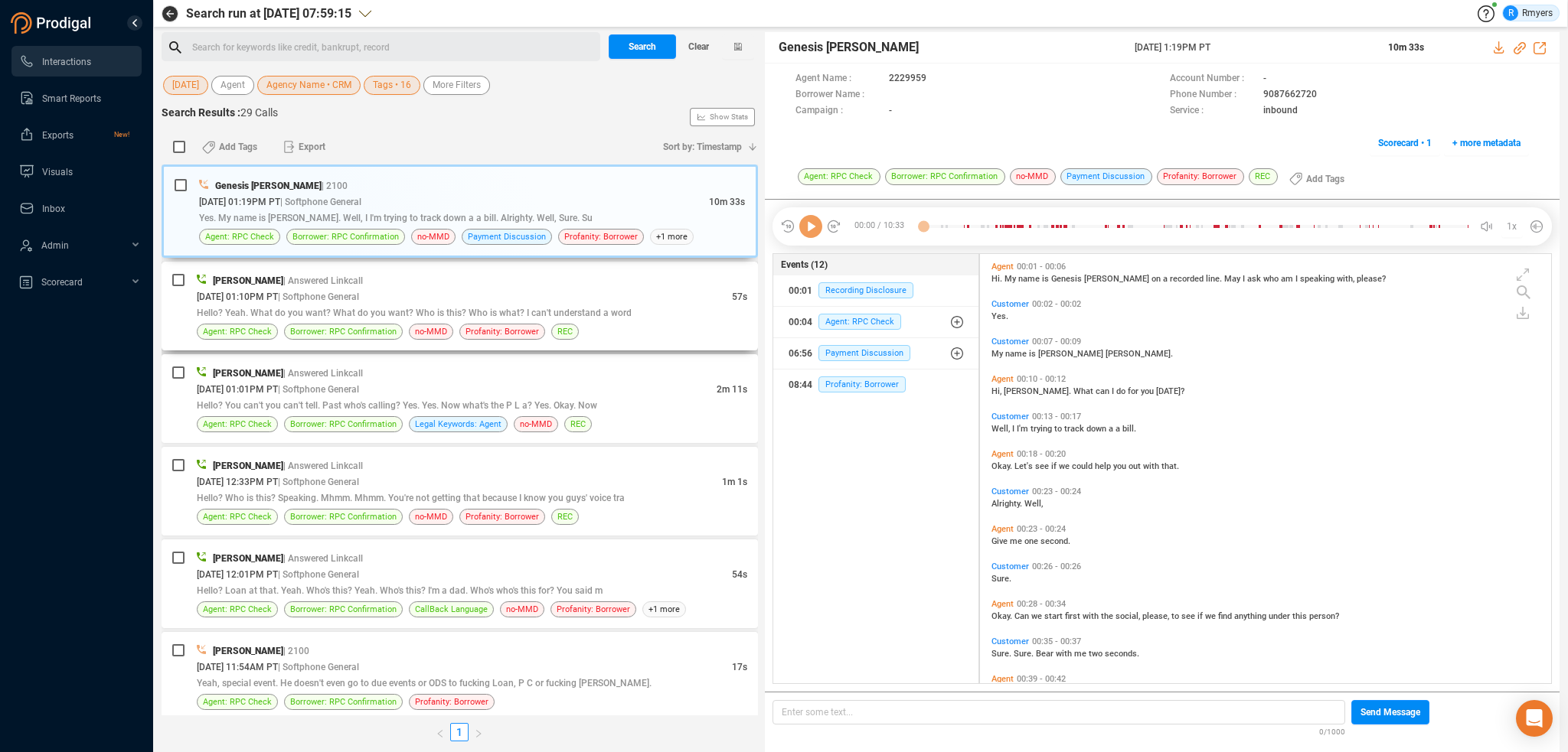
scroll to position [427, 564]
click at [814, 229] on icon at bounding box center [810, 226] width 23 height 23
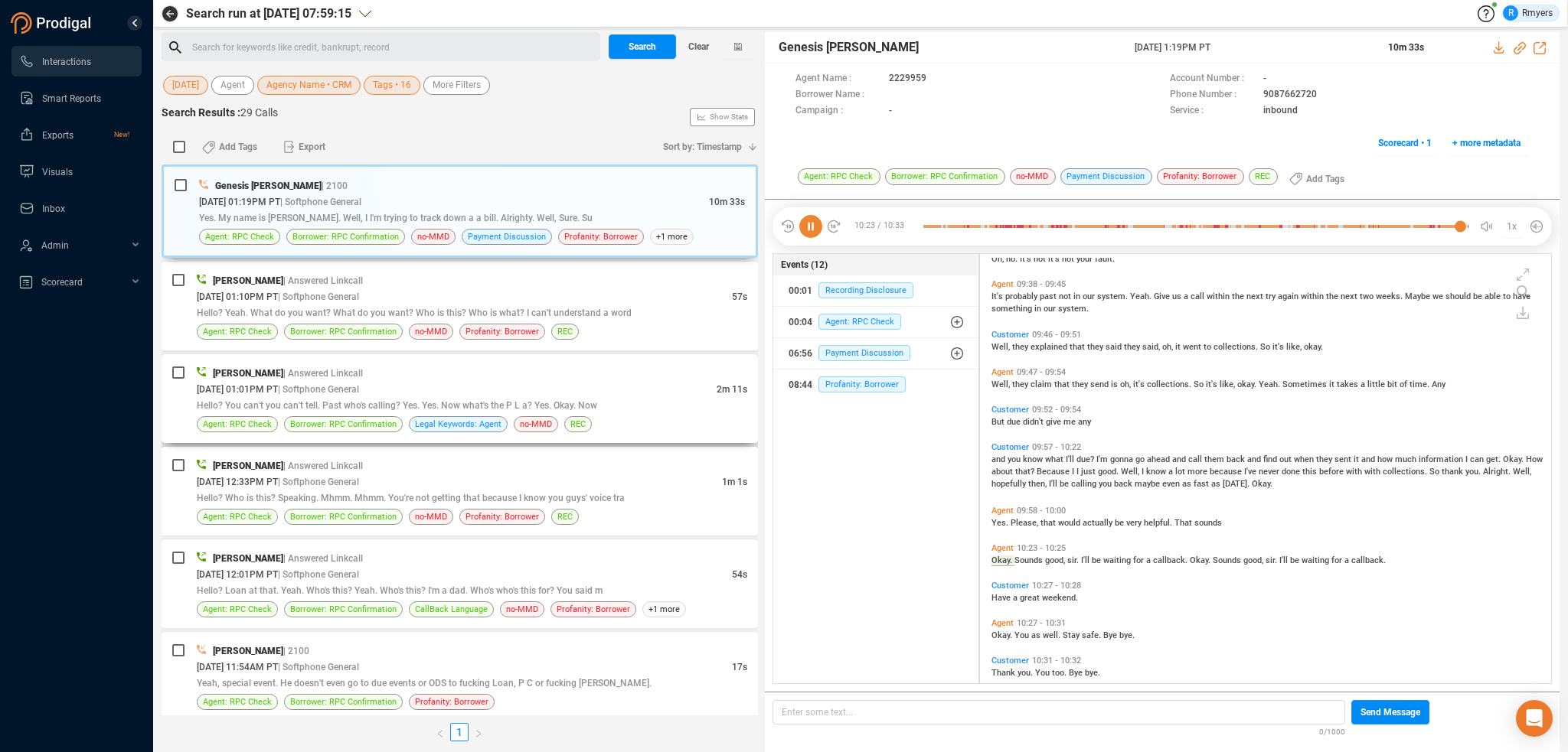
scroll to position [4693, 0]
